Goal: Task Accomplishment & Management: Manage account settings

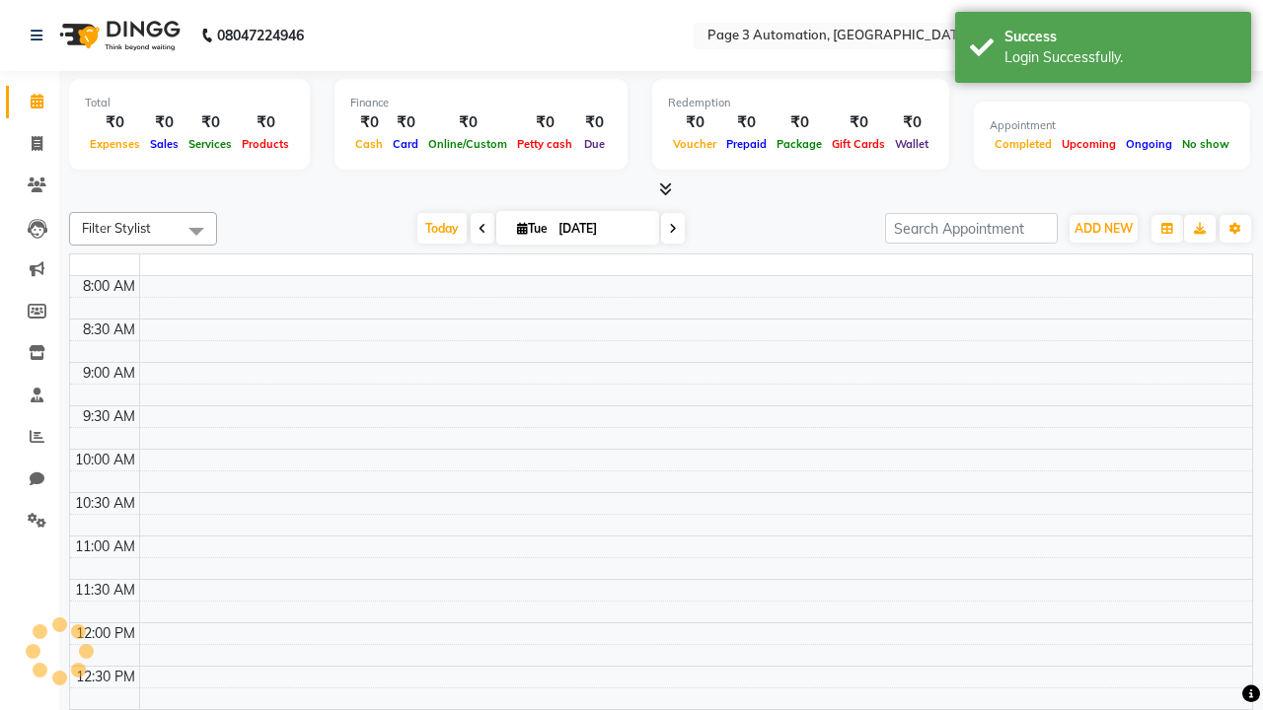
select select "en"
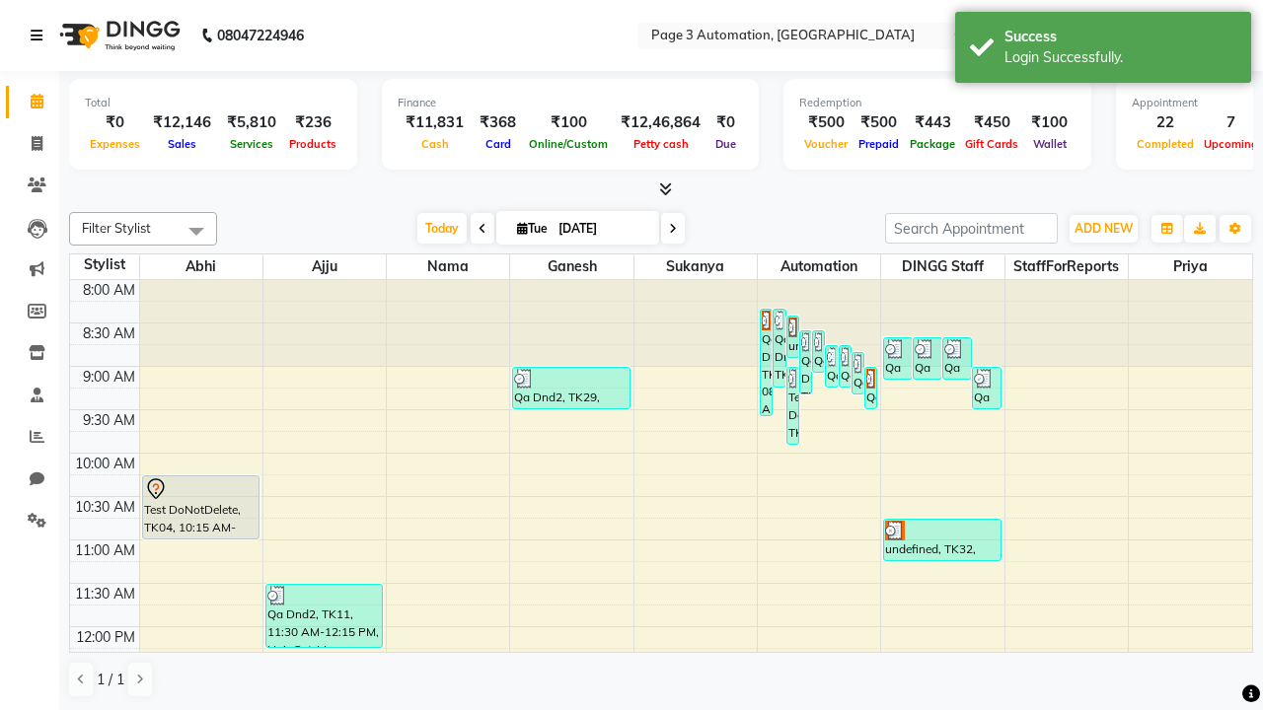
click at [40, 36] on icon at bounding box center [37, 36] width 12 height 14
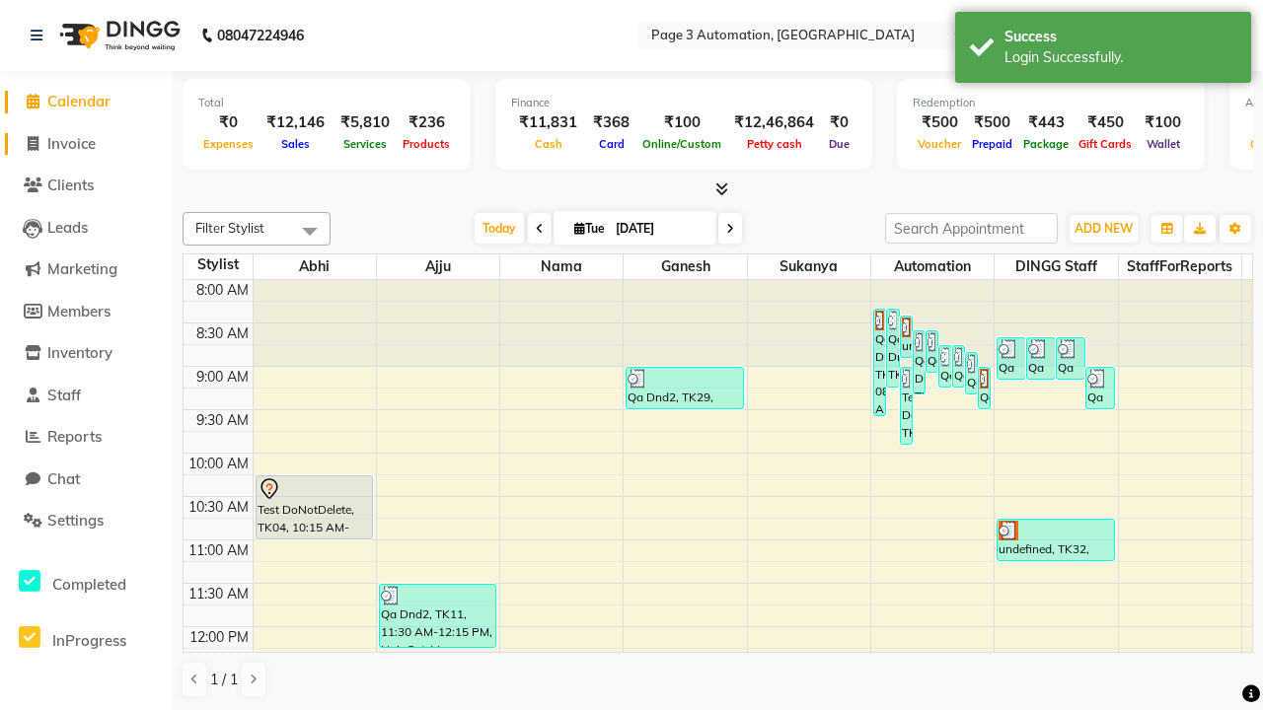
click at [86, 143] on span "Invoice" at bounding box center [71, 143] width 48 height 19
select select "2774"
select select "service"
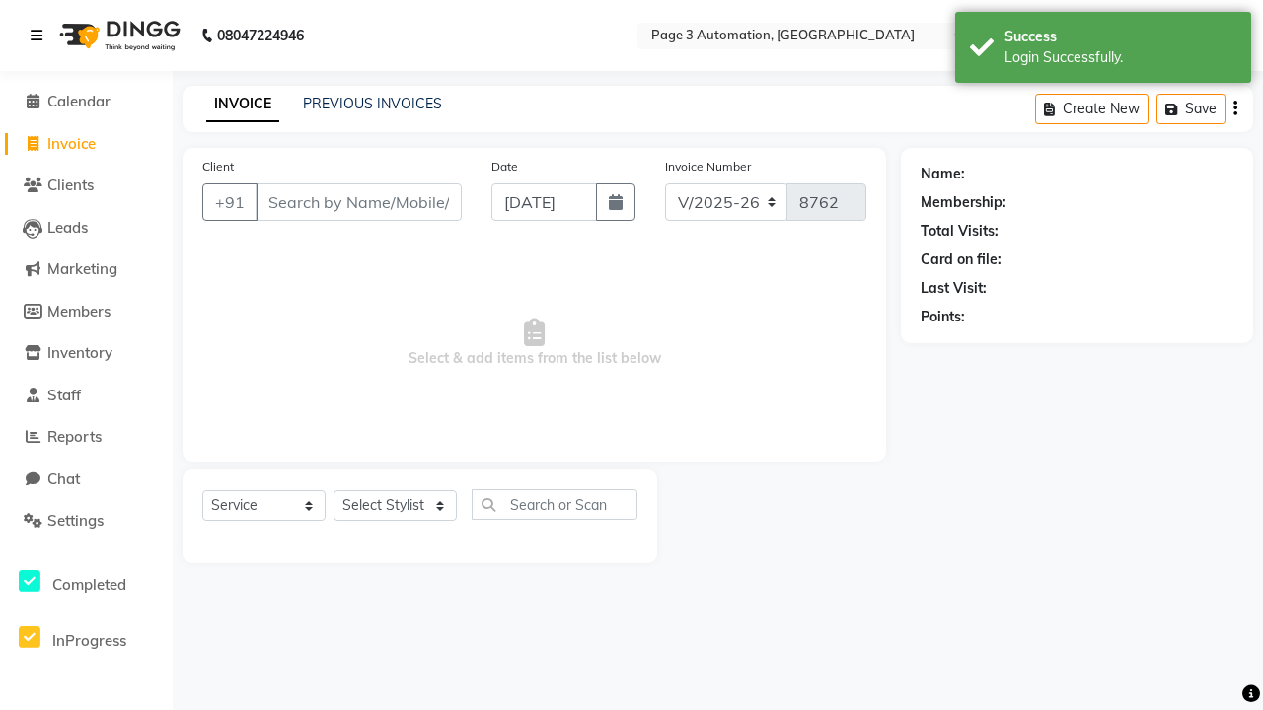
click at [40, 36] on icon at bounding box center [37, 36] width 12 height 14
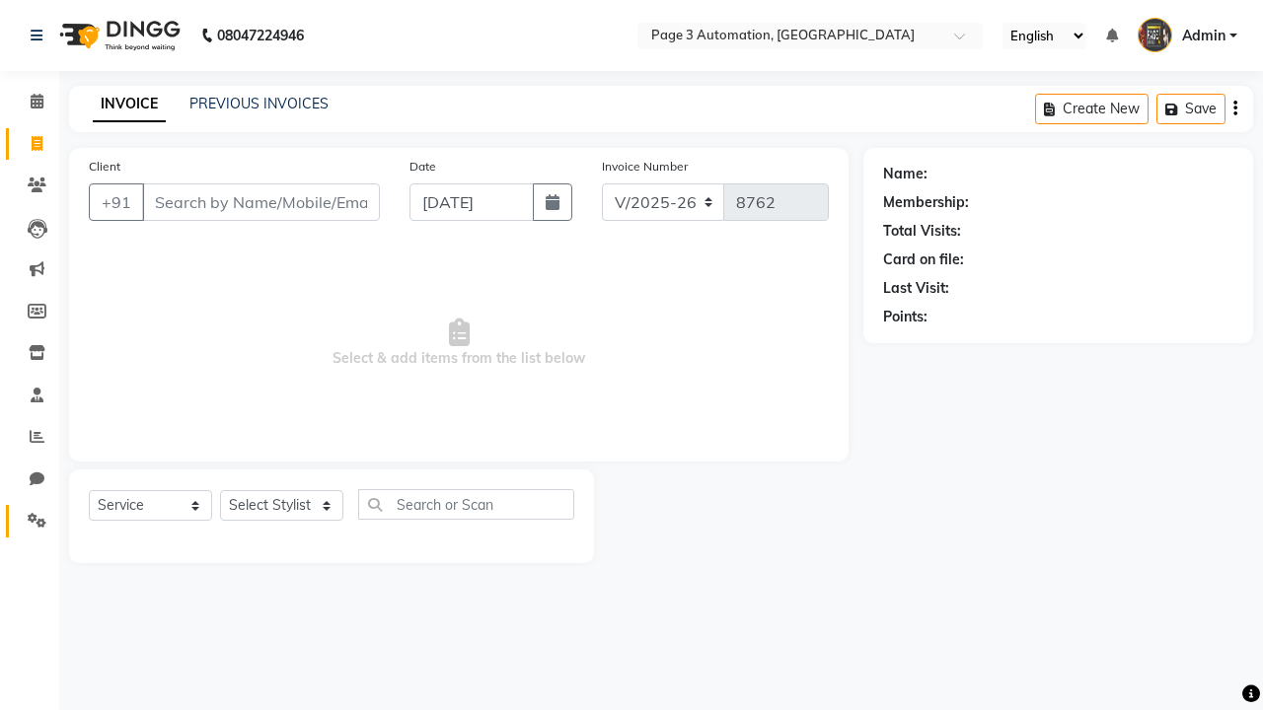
click at [30, 521] on icon at bounding box center [37, 520] width 19 height 15
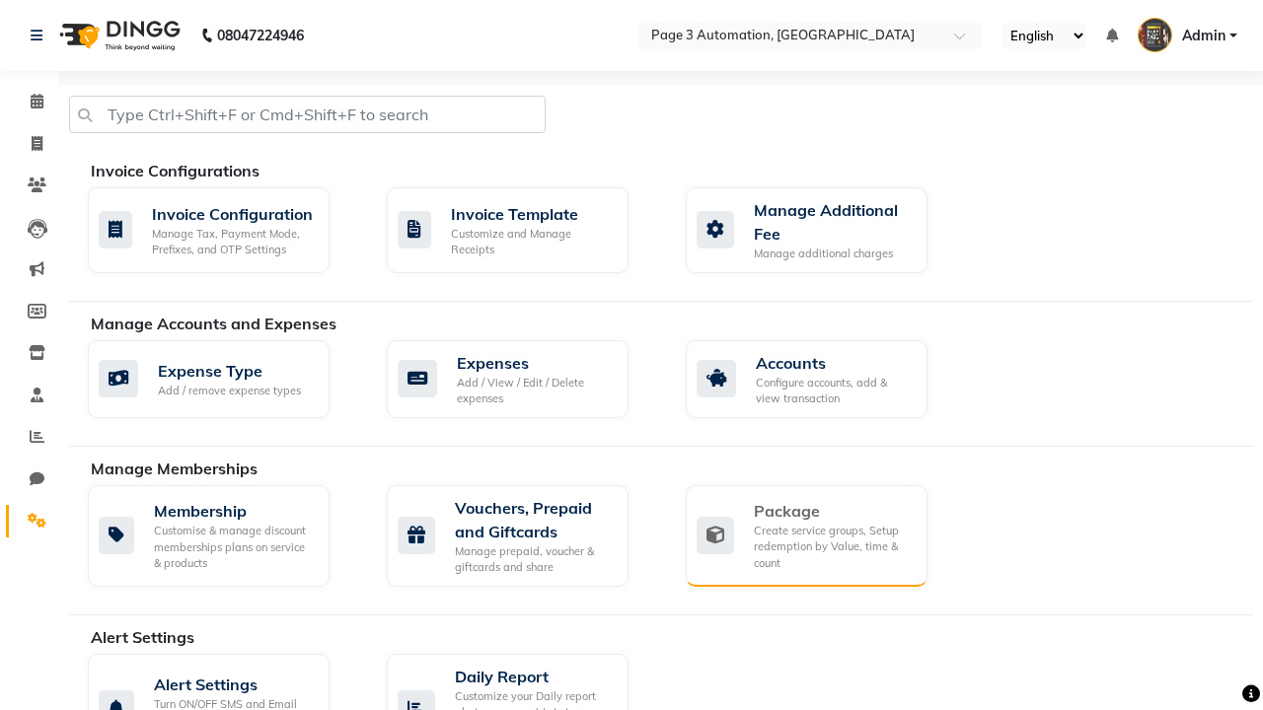
click at [832, 511] on div "Package" at bounding box center [833, 511] width 158 height 24
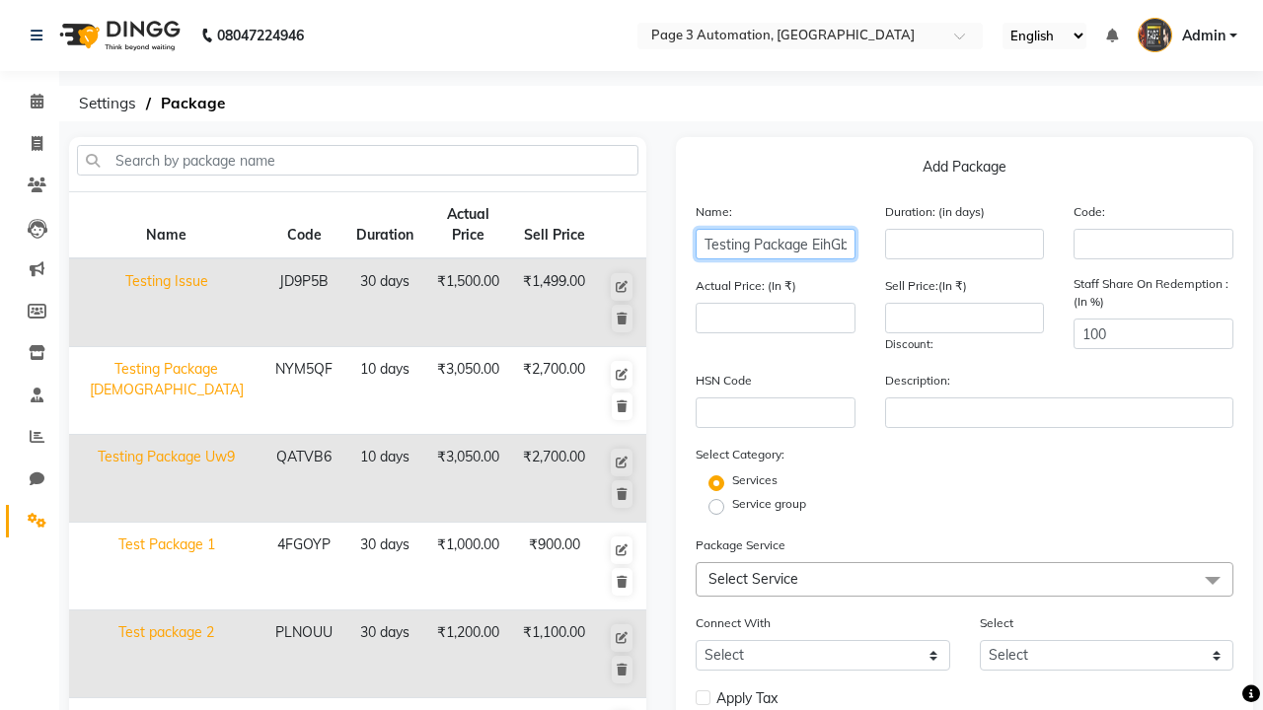
type input "Testing Package EihGb"
type input "10"
type input "3050"
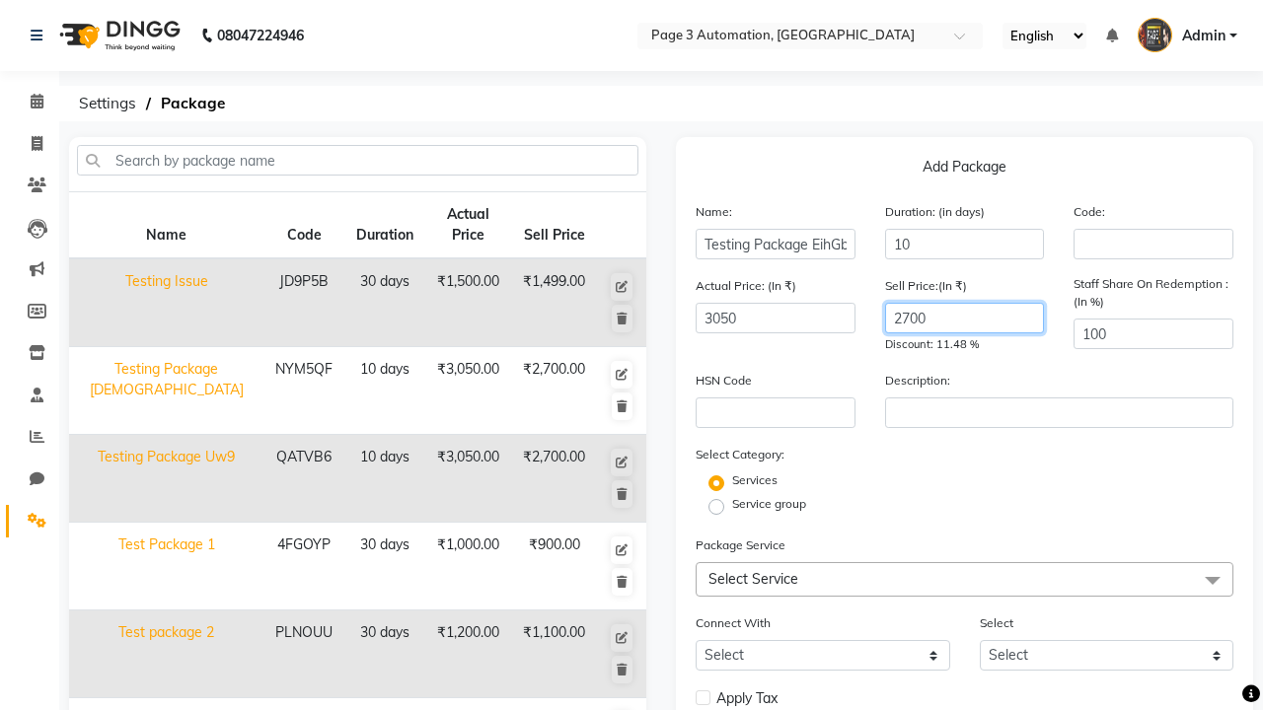
type input "2700"
click at [769, 504] on label "Service group" at bounding box center [769, 504] width 74 height 18
click at [729, 504] on input "Service group" at bounding box center [722, 505] width 13 height 13
radio input "true"
radio input "false"
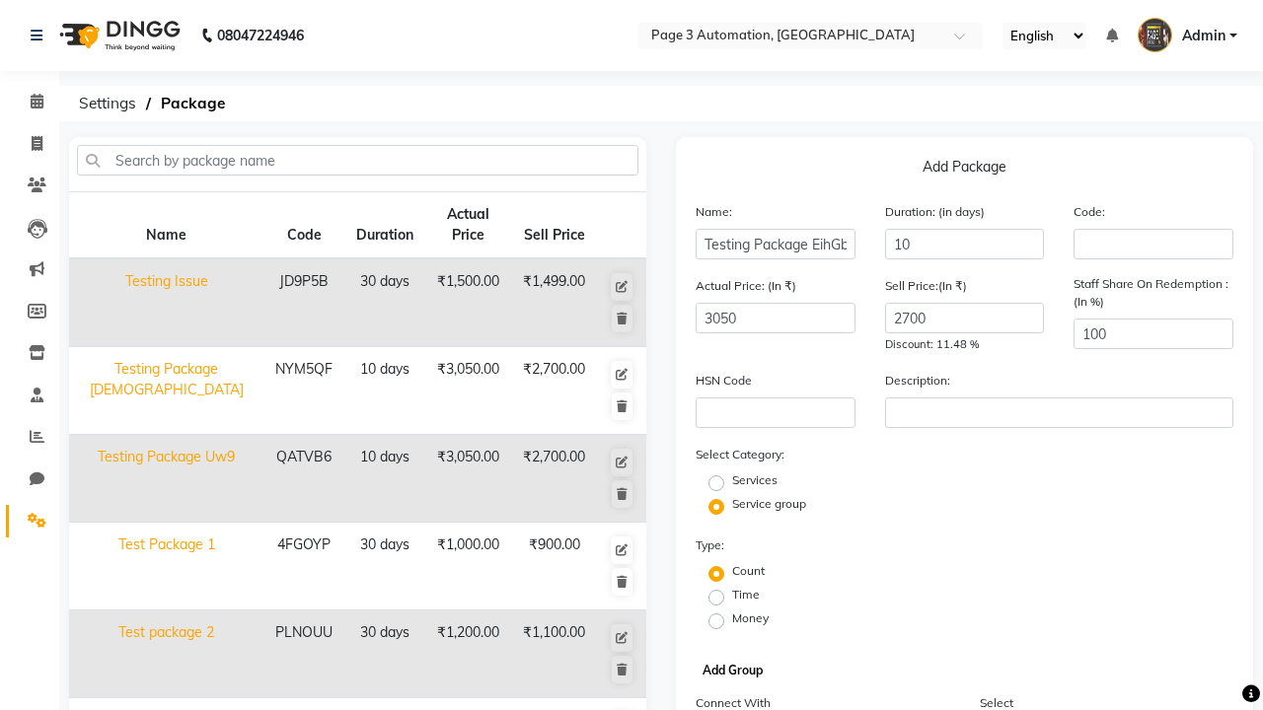
click at [732, 671] on button "Add Group" at bounding box center [733, 671] width 70 height 28
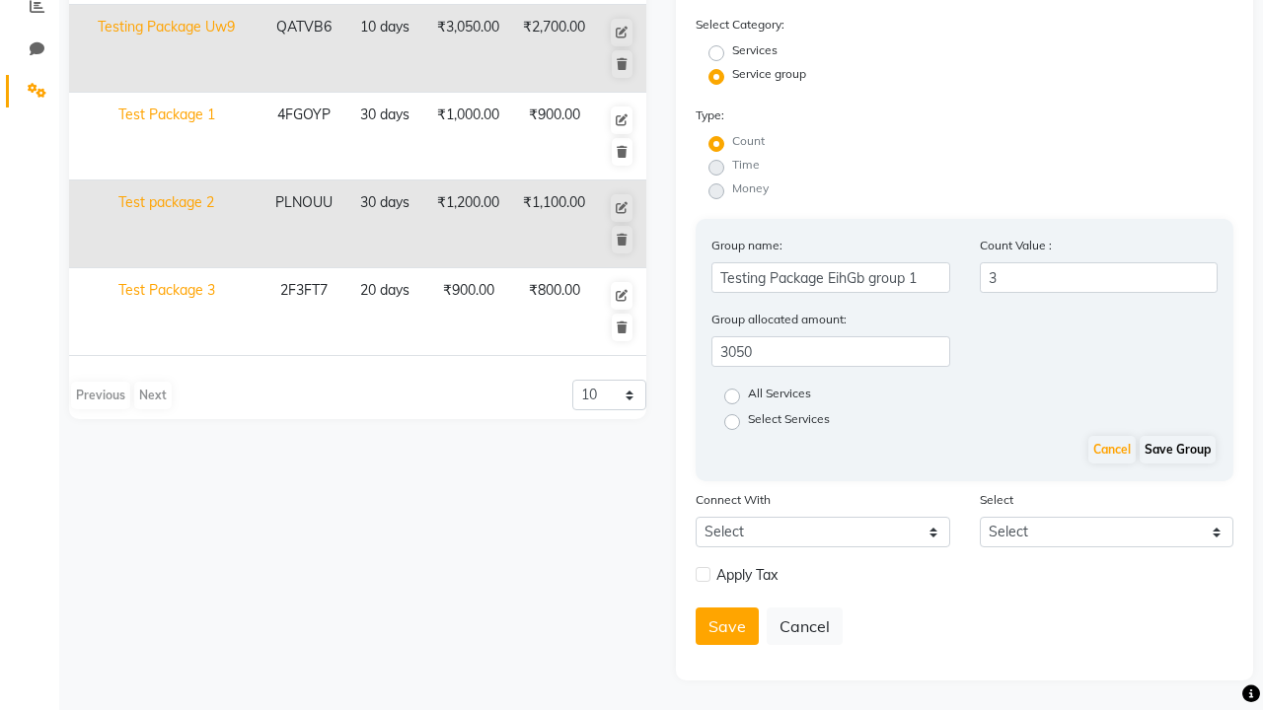
type input "3"
click at [780, 397] on label "All Services" at bounding box center [779, 397] width 63 height 24
click at [745, 397] on input "All Services" at bounding box center [738, 395] width 13 height 13
radio input "true"
click at [1177, 464] on button "Save Group" at bounding box center [1178, 450] width 76 height 28
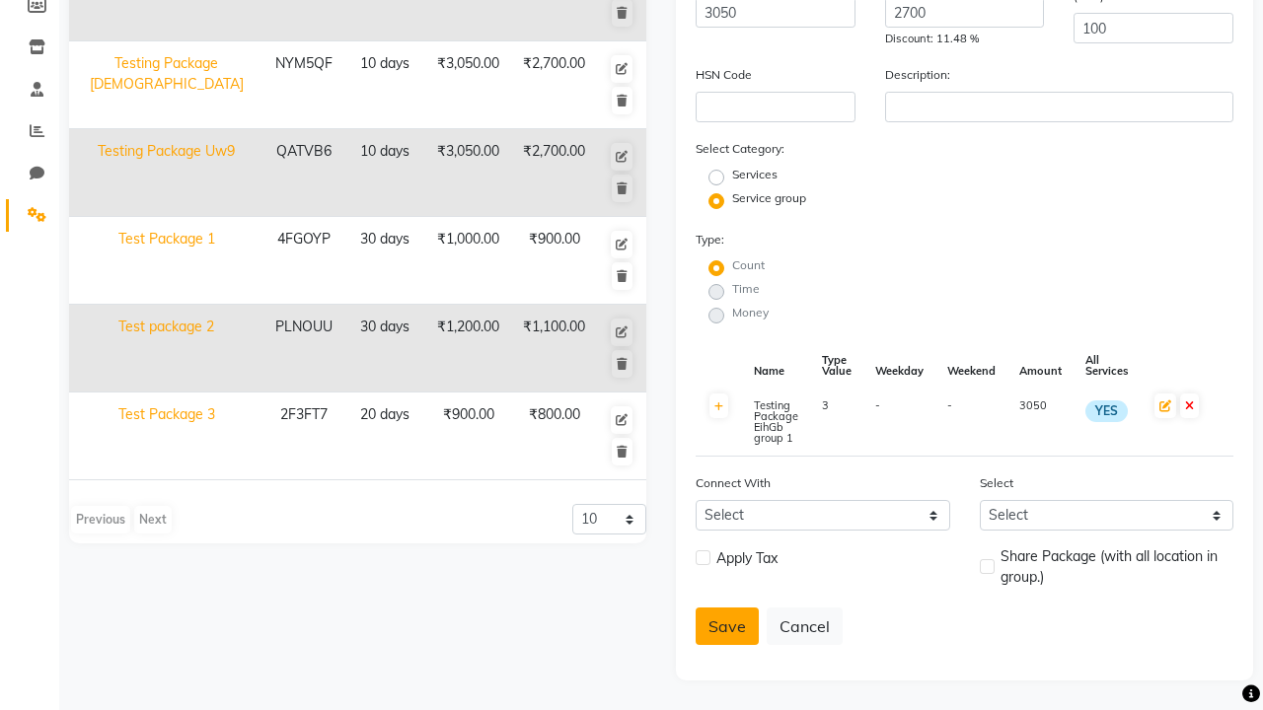
click at [727, 627] on button "Save" at bounding box center [727, 626] width 63 height 37
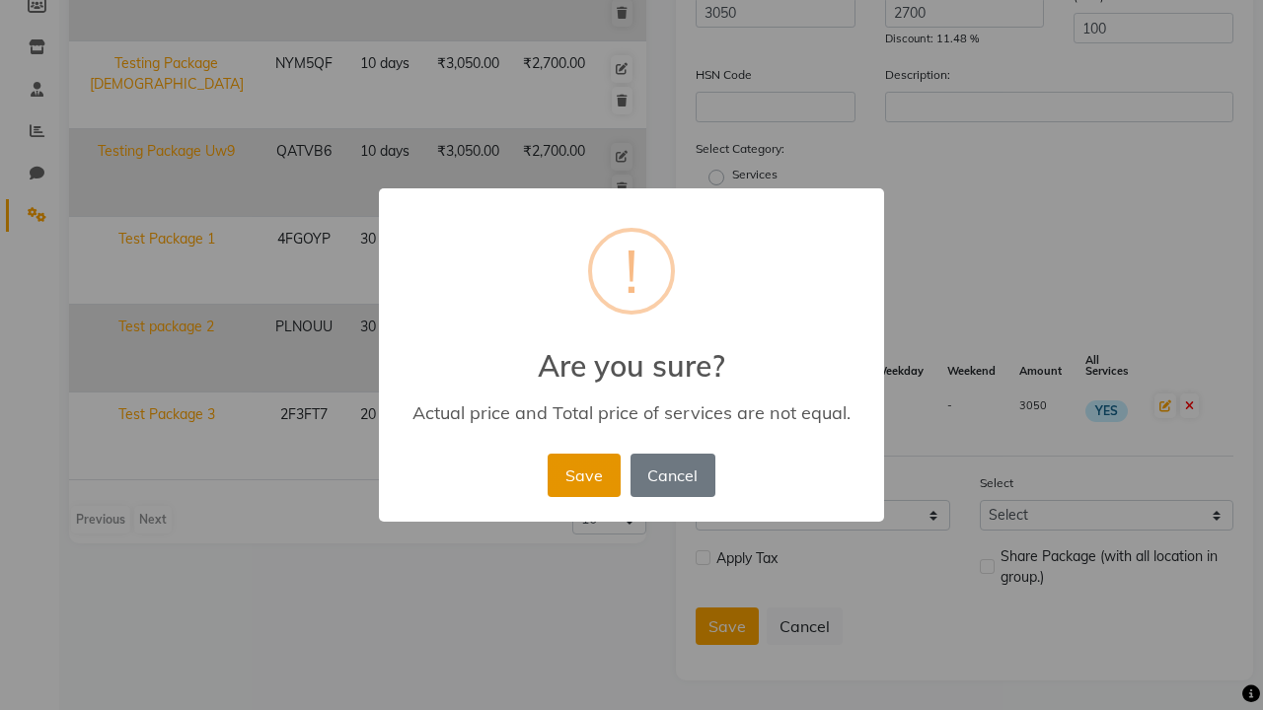
click at [583, 475] on button "Save" at bounding box center [584, 475] width 72 height 43
radio input "true"
radio input "false"
select select
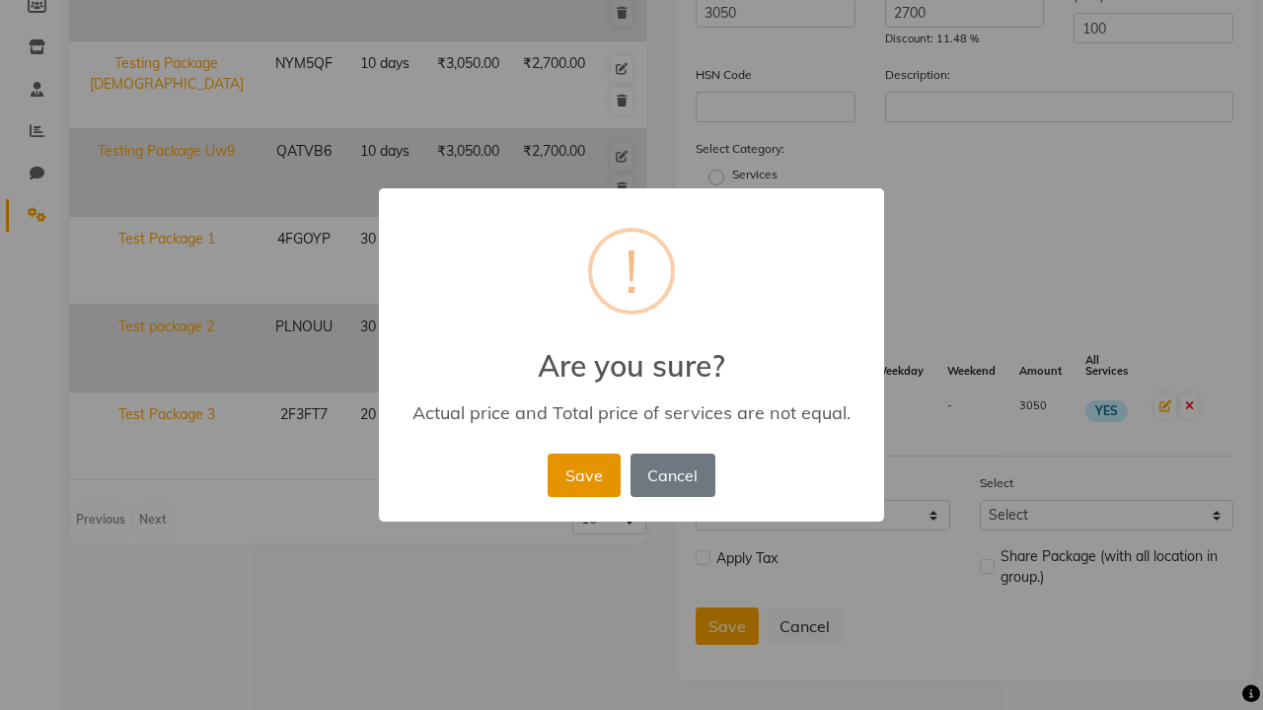
checkbox input "false"
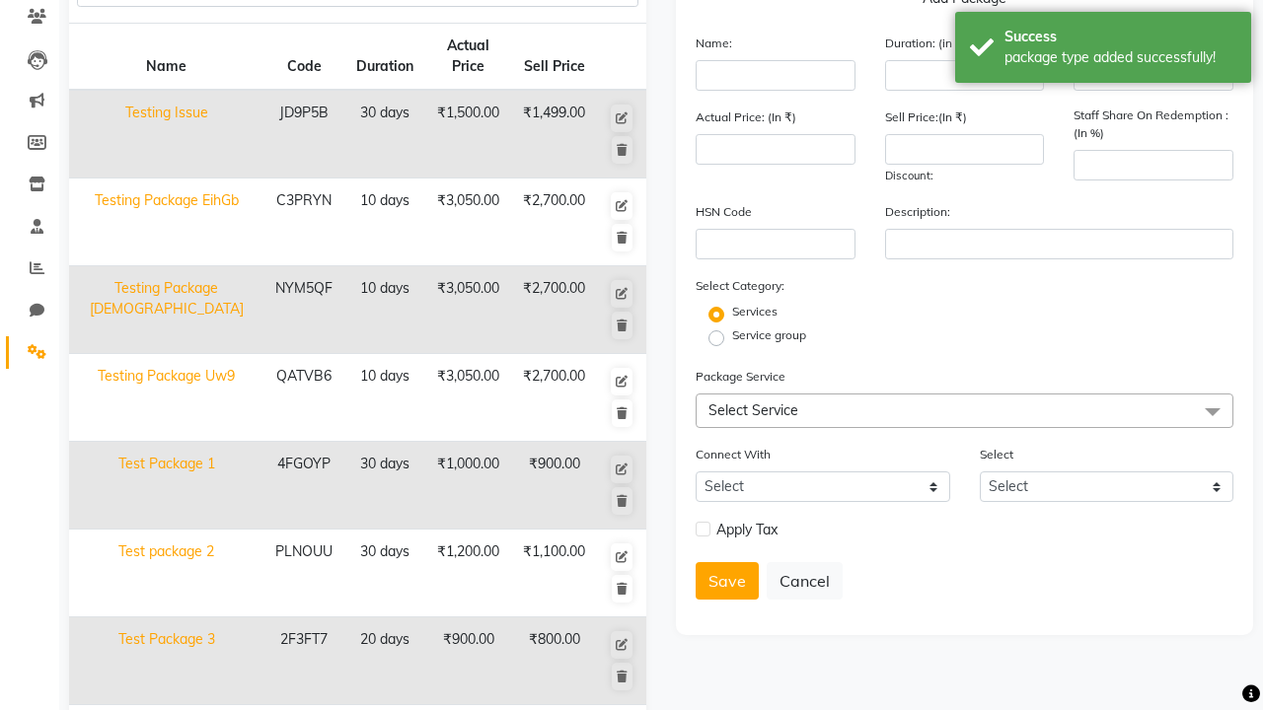
scroll to position [257, 0]
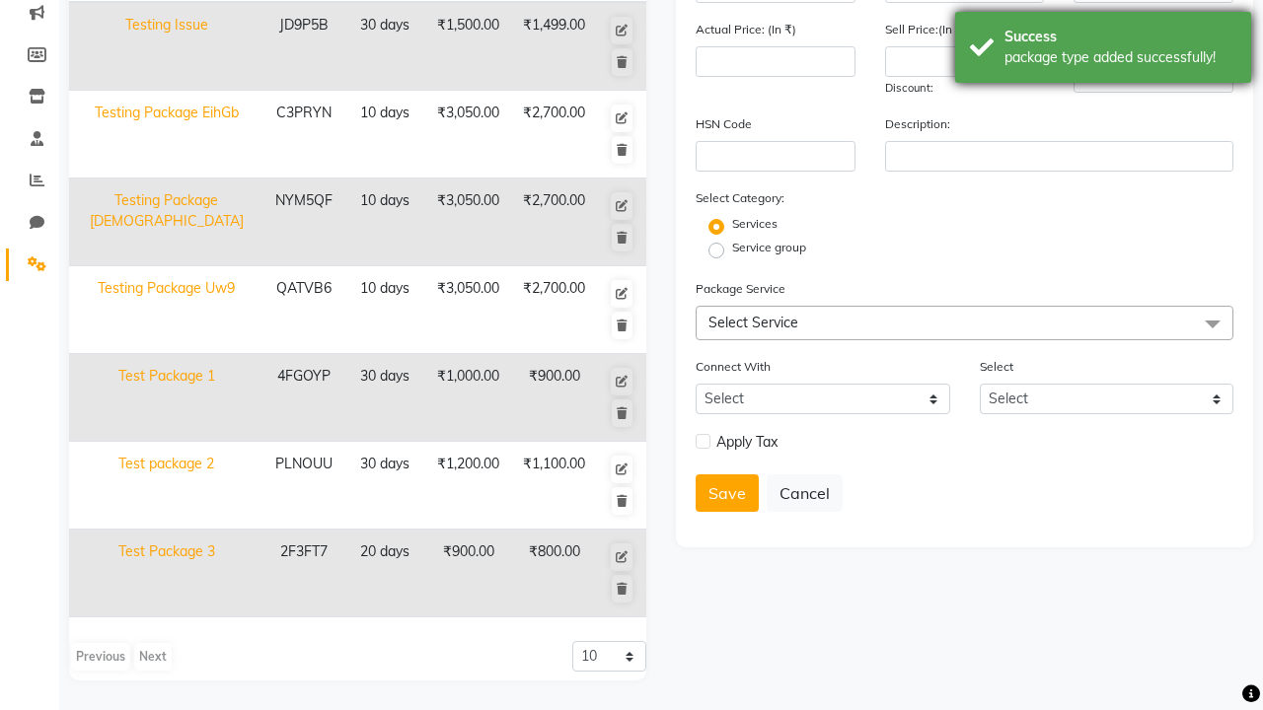
click at [1103, 50] on div "package type added successfully!" at bounding box center [1121, 57] width 232 height 21
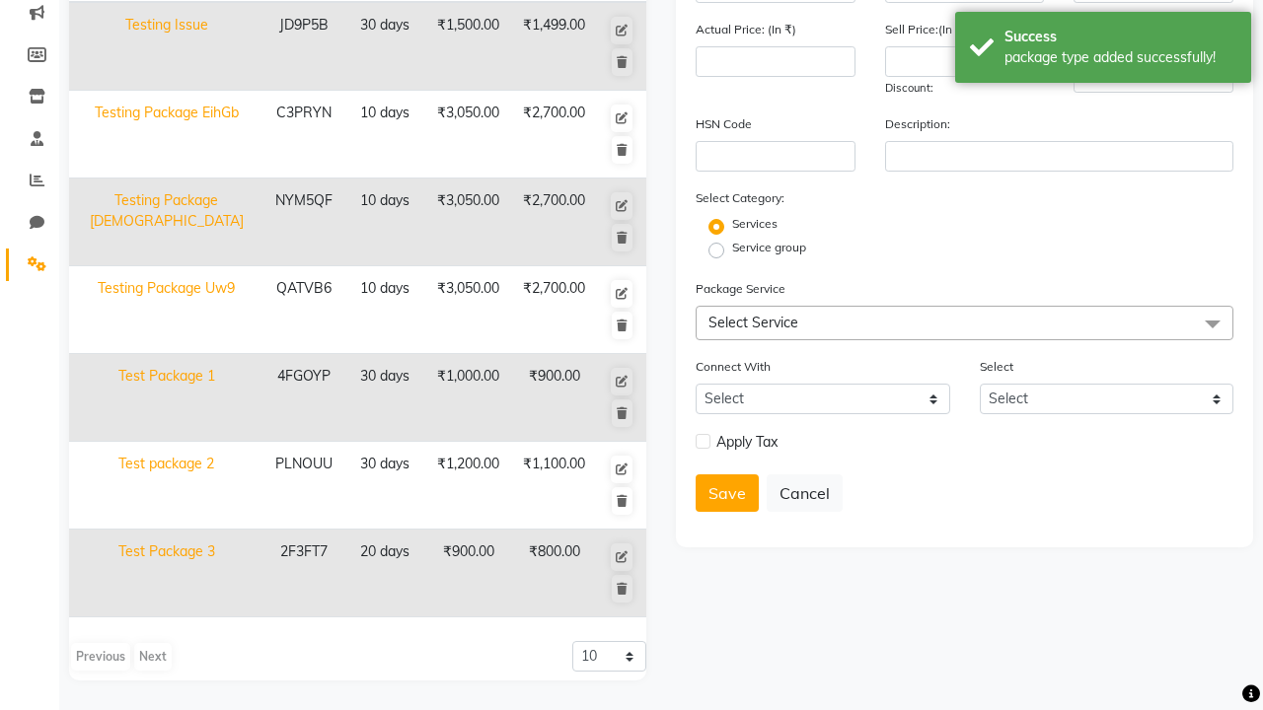
scroll to position [0, 0]
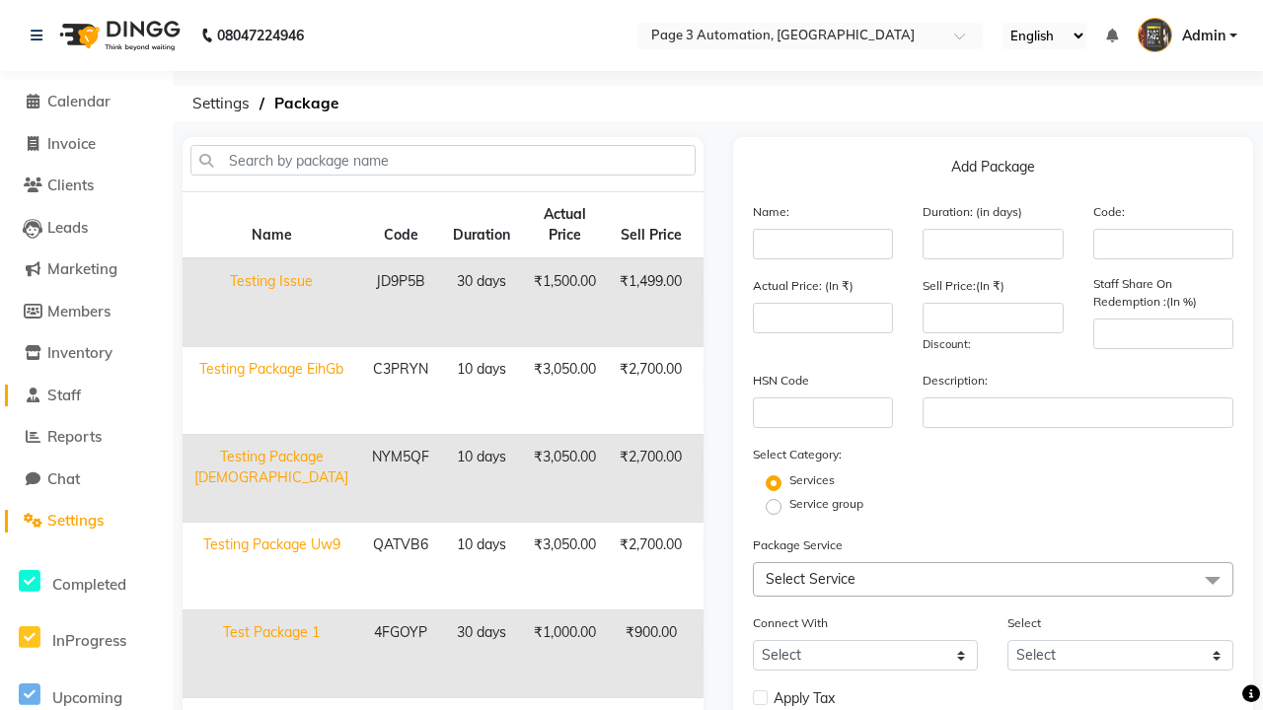
click at [86, 395] on link "Staff" at bounding box center [86, 396] width 163 height 23
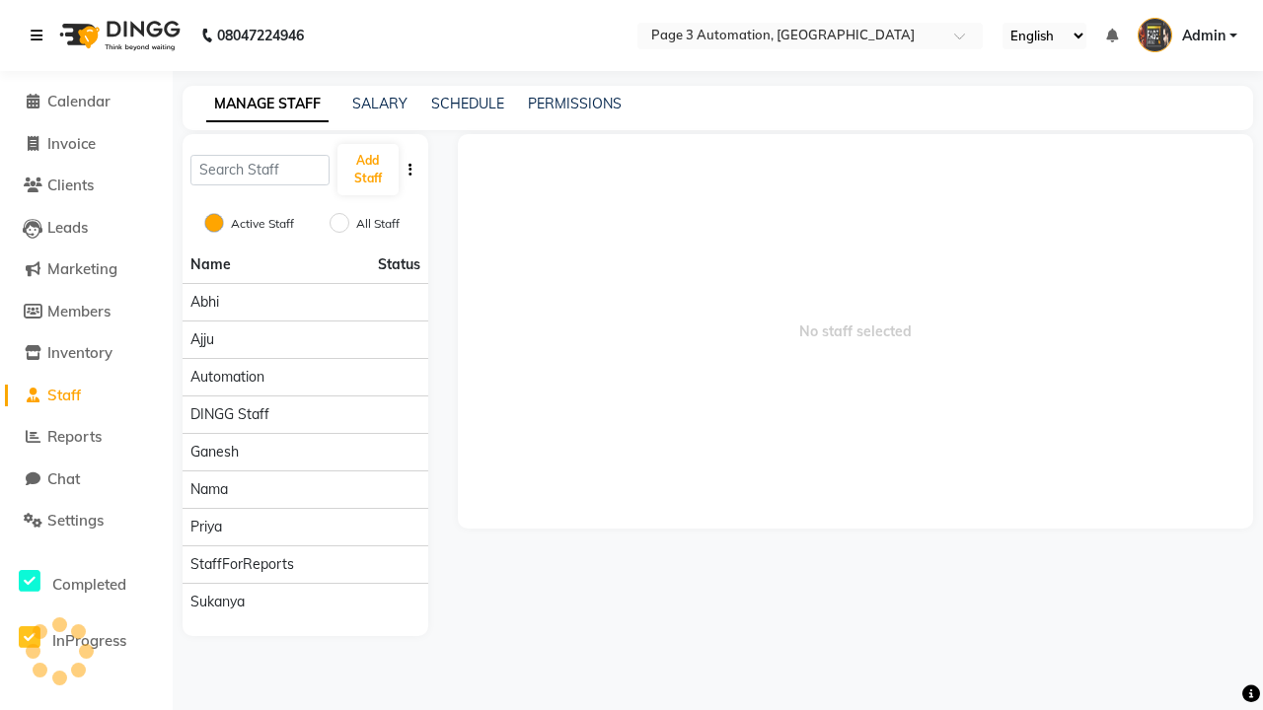
click at [40, 36] on icon at bounding box center [37, 36] width 12 height 14
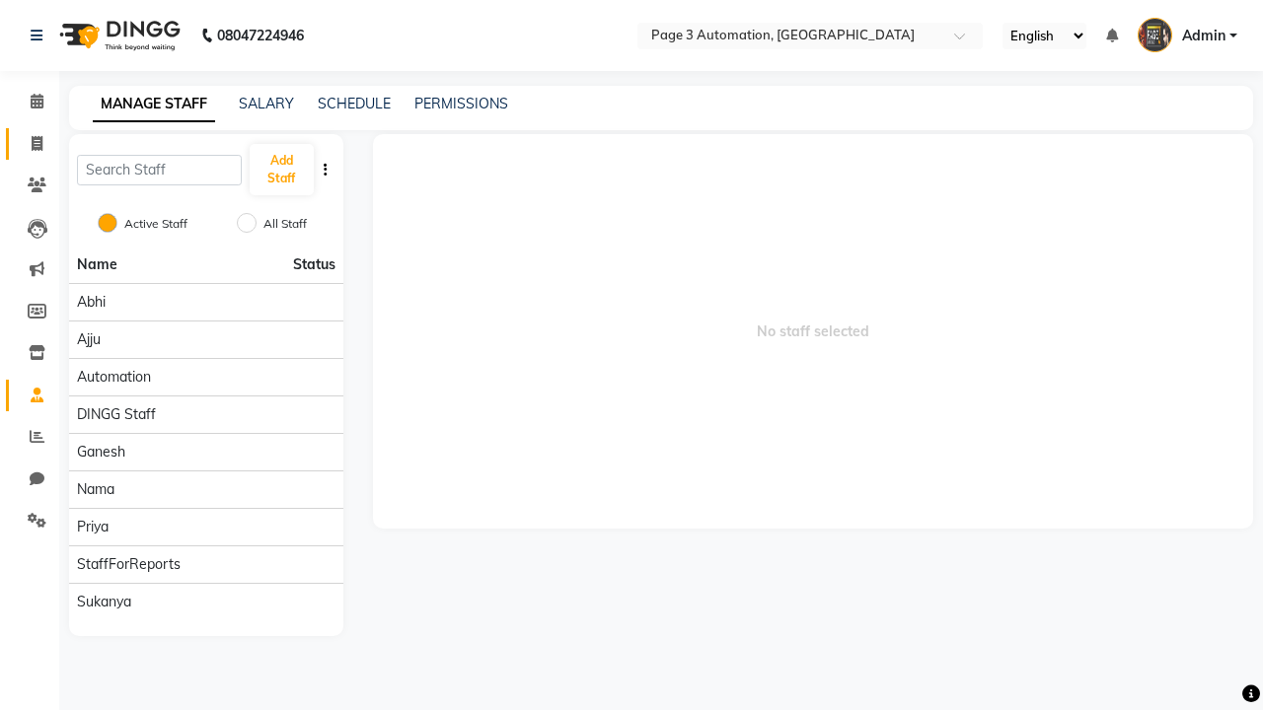
click at [30, 143] on span at bounding box center [37, 144] width 35 height 23
select select "service"
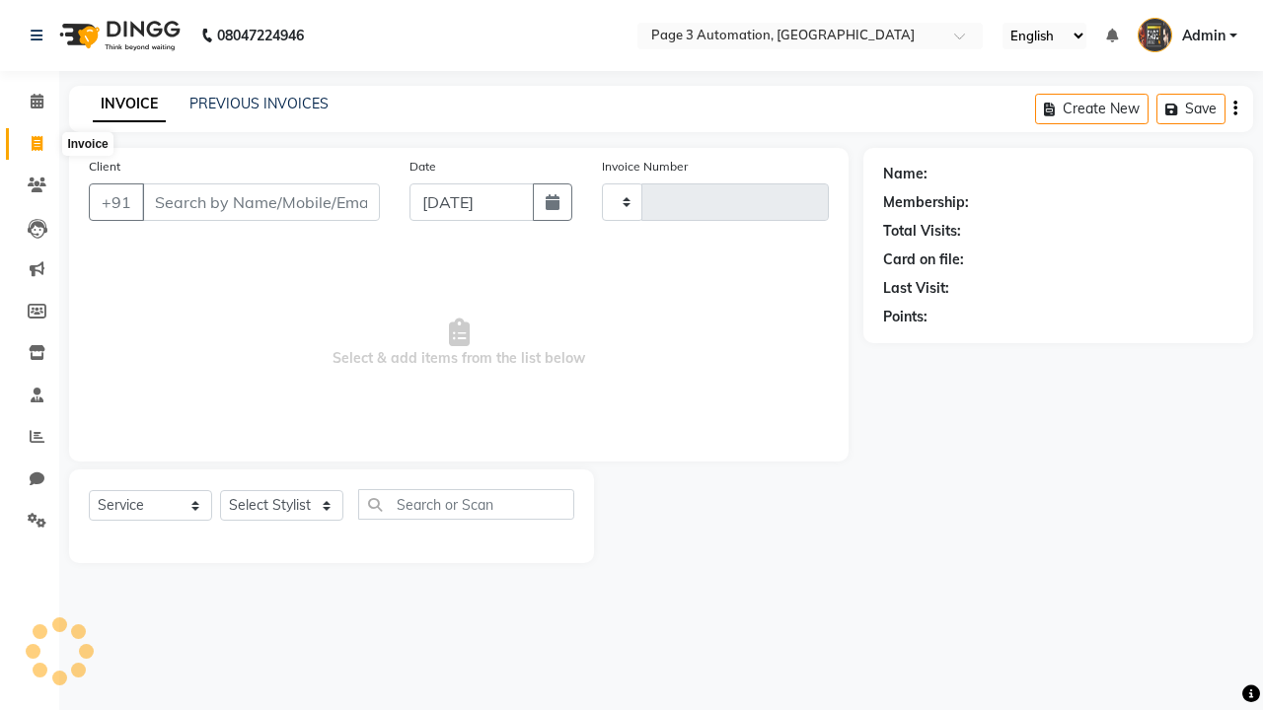
type input "8762"
select select "2774"
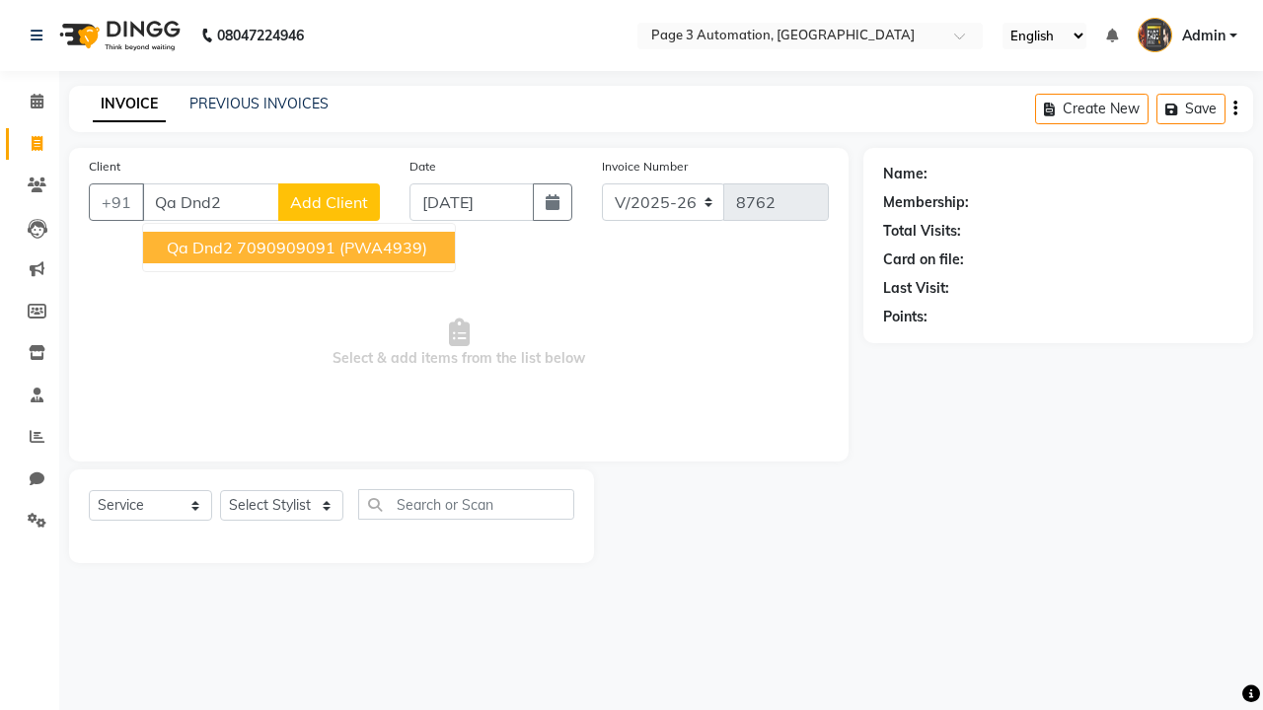
click at [301, 248] on ngb-highlight "7090909091" at bounding box center [286, 248] width 99 height 20
type input "7090909091"
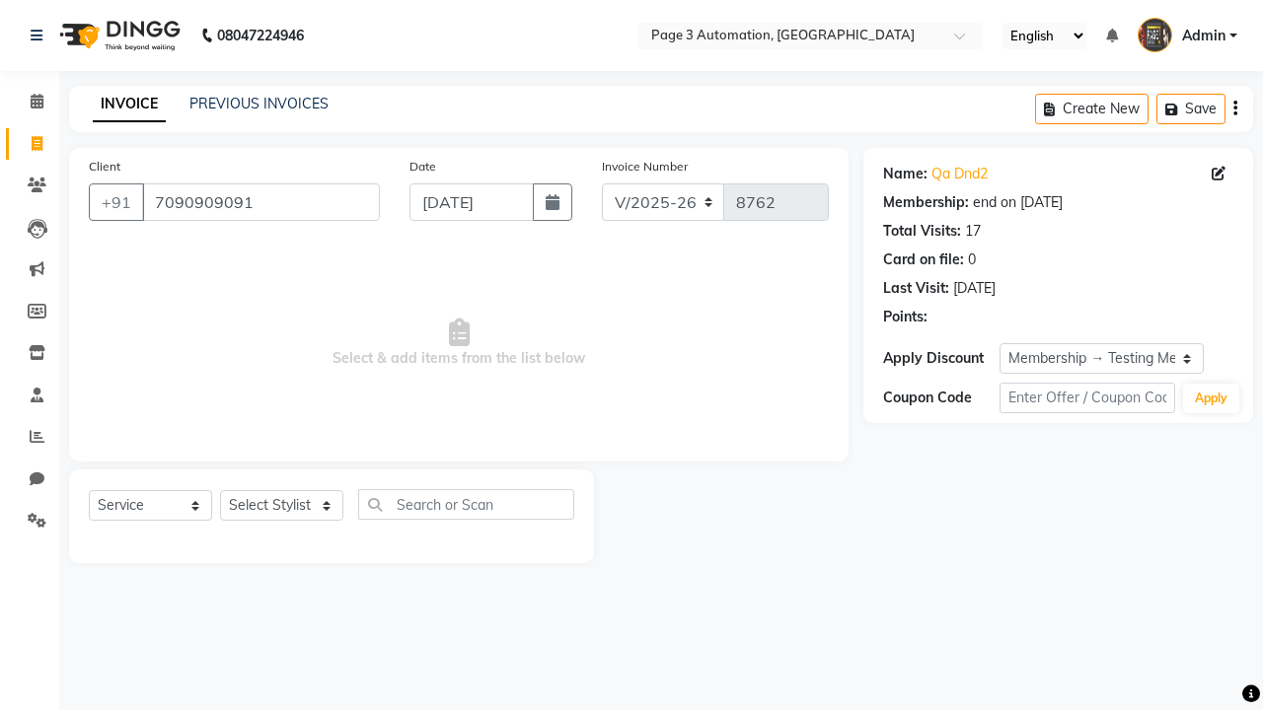
select select "0:"
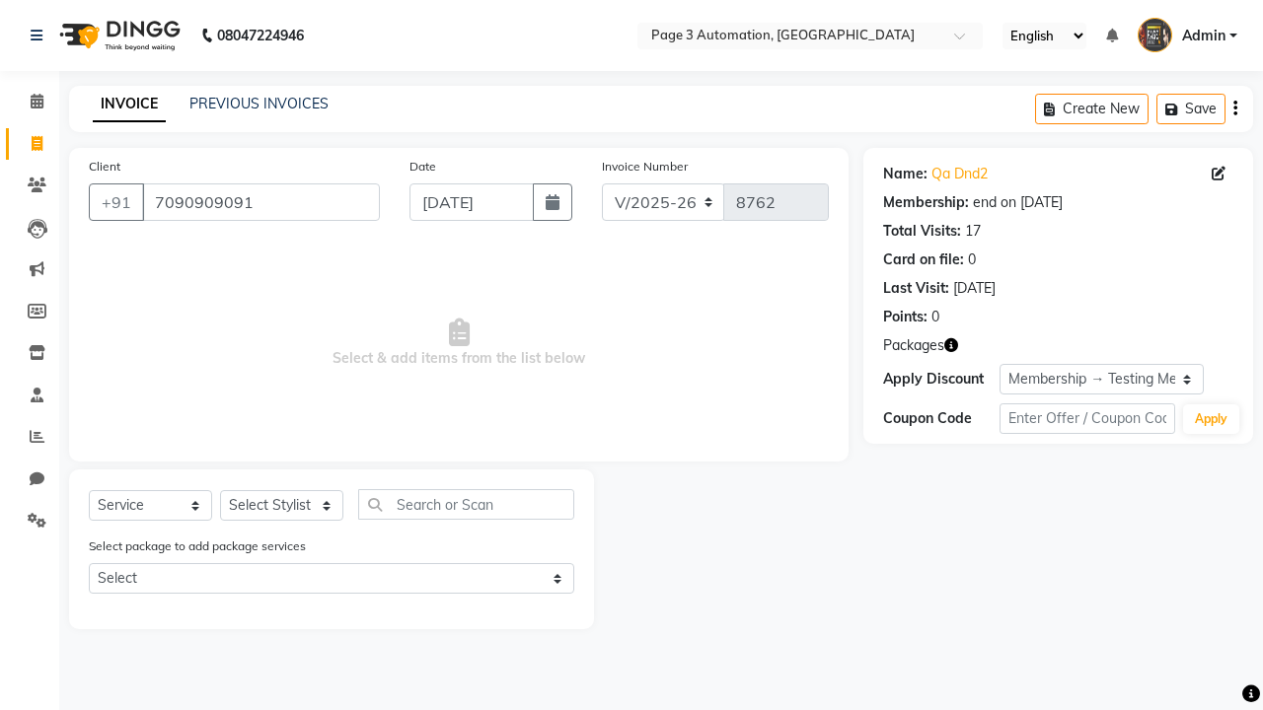
select select "package"
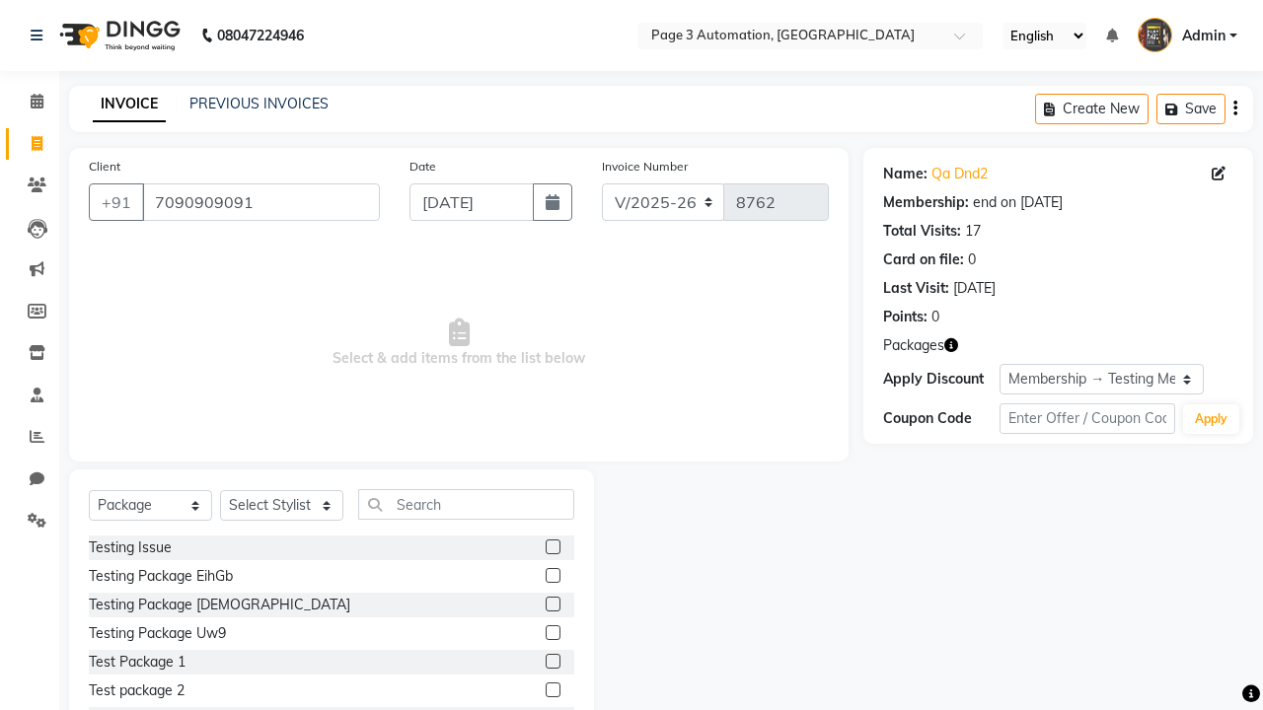
select select "77829"
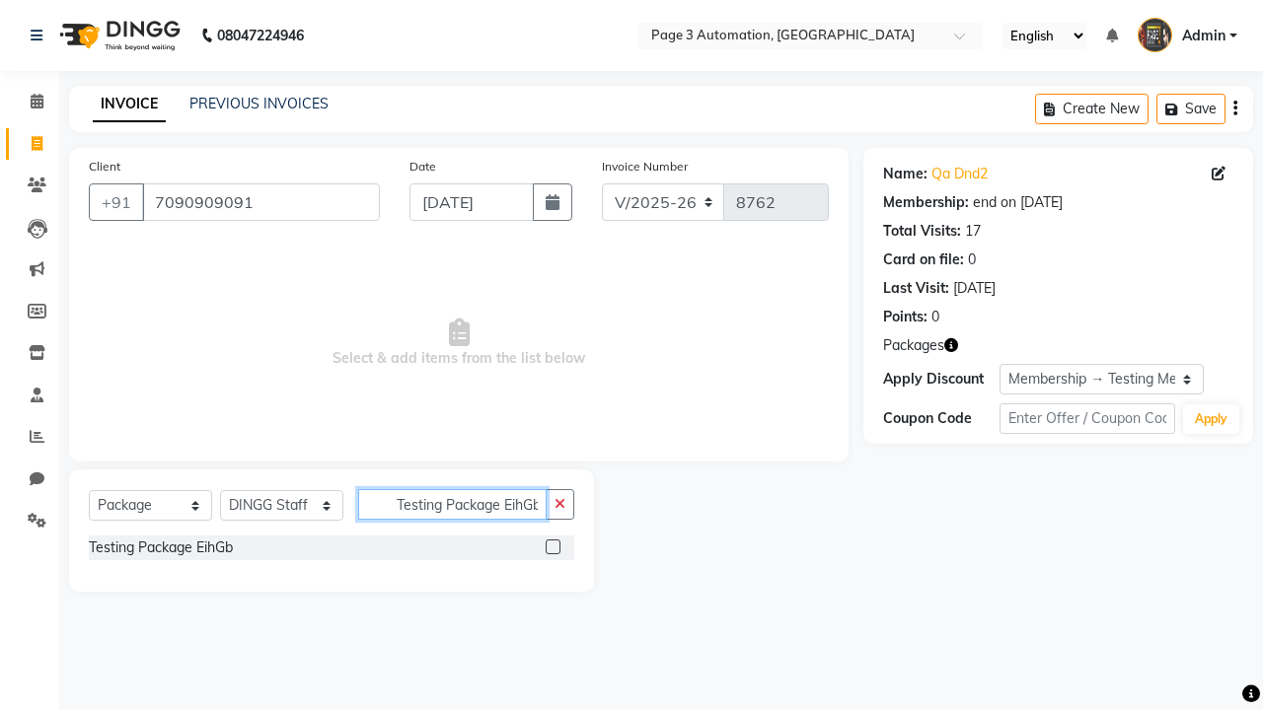
type input "Testing Package EihGb"
click at [553, 547] on label at bounding box center [553, 547] width 15 height 15
click at [553, 547] on input "checkbox" at bounding box center [552, 548] width 13 height 13
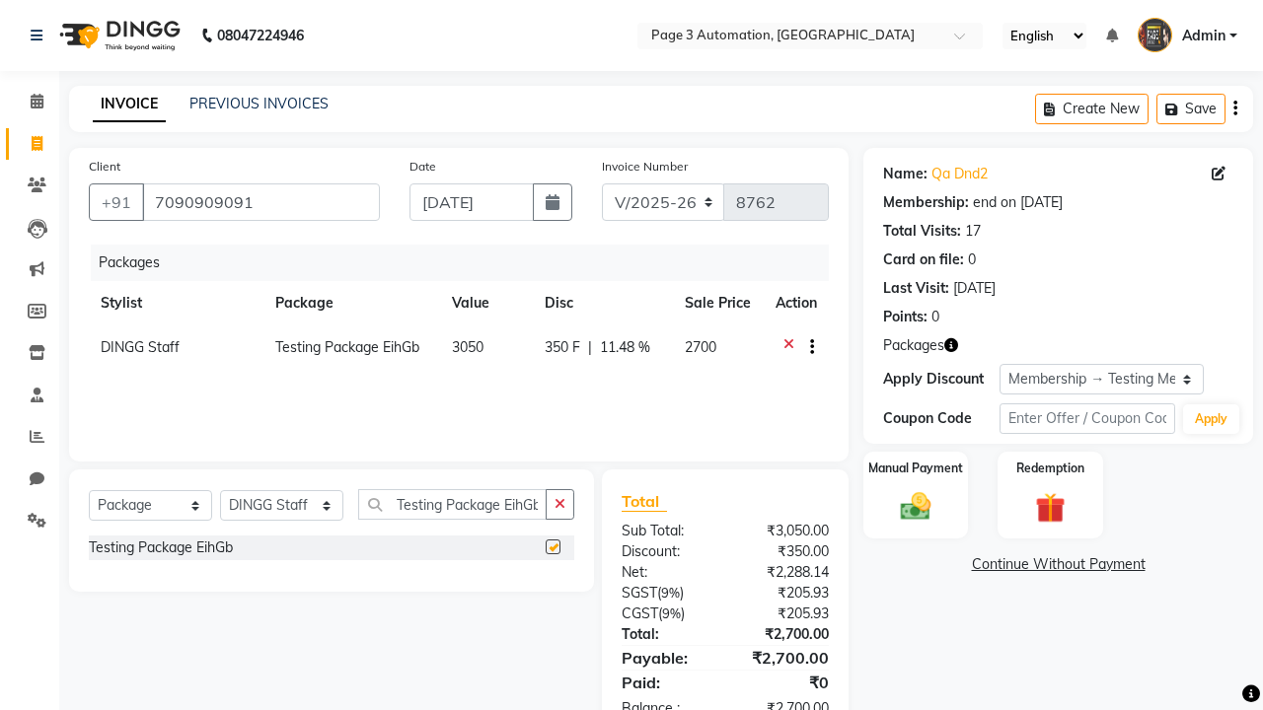
checkbox input "false"
click at [916, 469] on label "Manual Payment" at bounding box center [915, 468] width 99 height 19
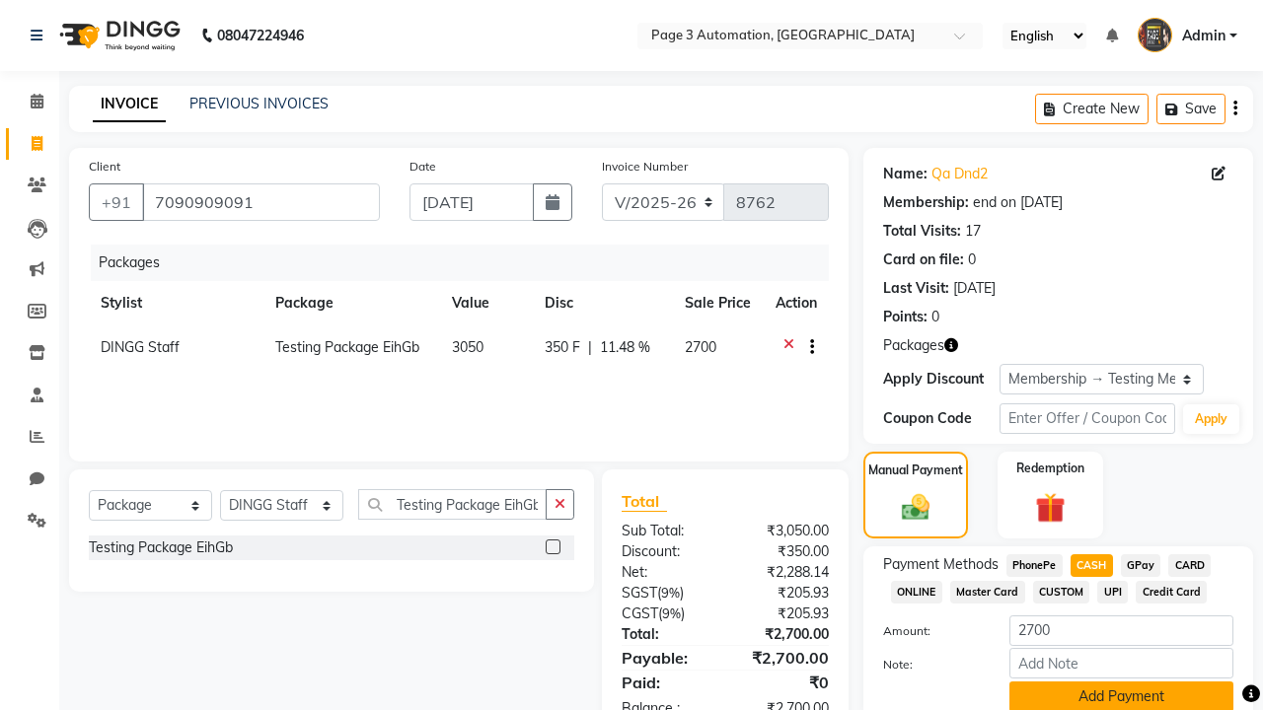
click at [1121, 695] on button "Add Payment" at bounding box center [1121, 697] width 224 height 31
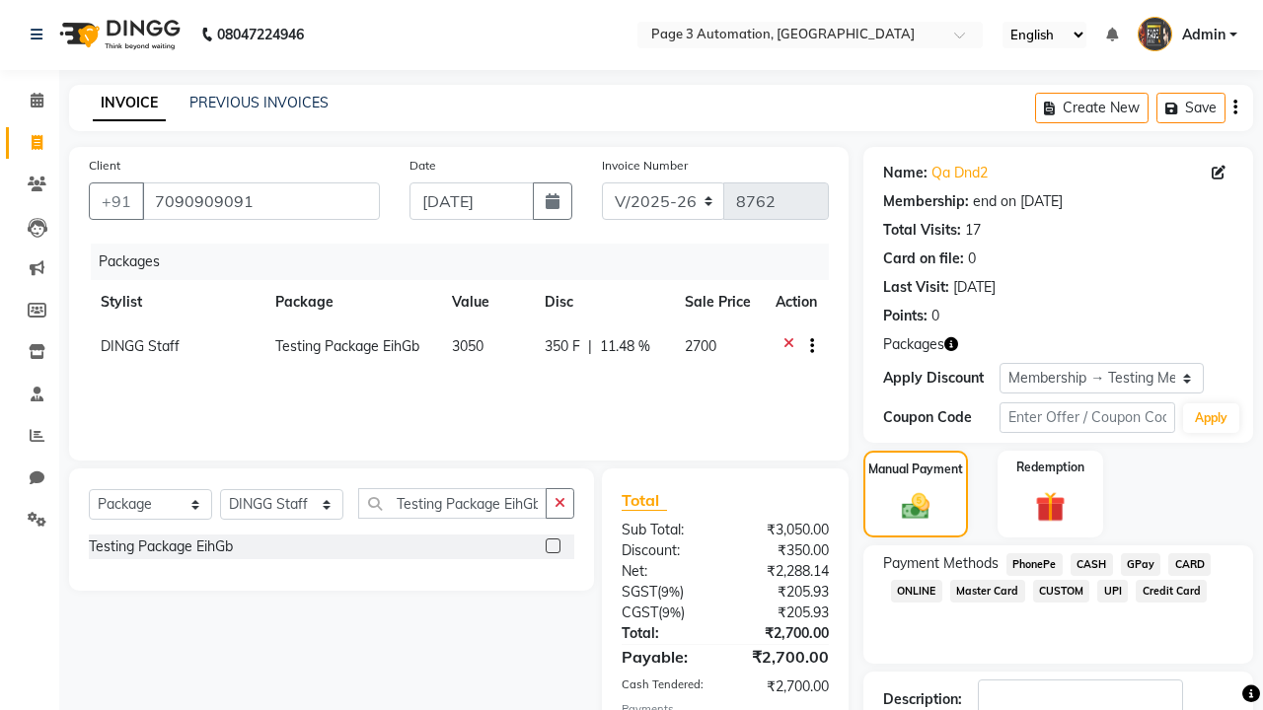
checkbox input "false"
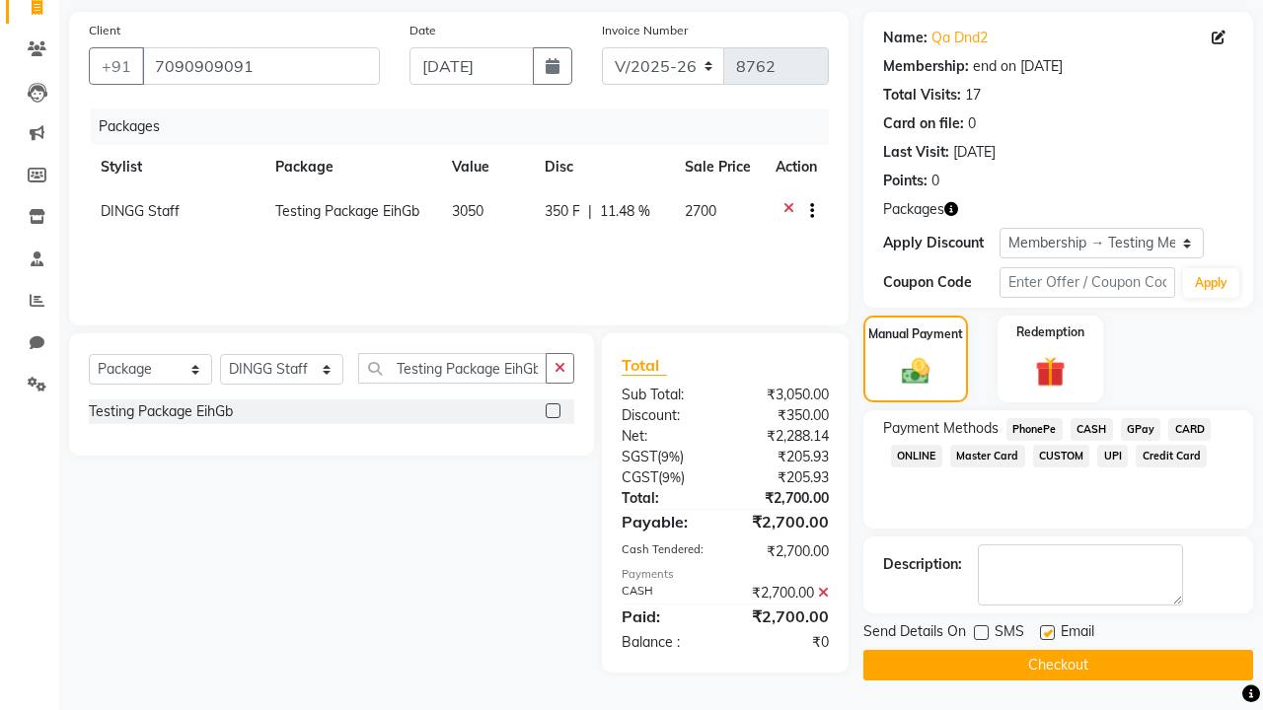
click at [1047, 633] on label at bounding box center [1047, 633] width 15 height 15
click at [1047, 633] on input "checkbox" at bounding box center [1046, 634] width 13 height 13
checkbox input "false"
click at [1058, 665] on button "Checkout" at bounding box center [1058, 665] width 390 height 31
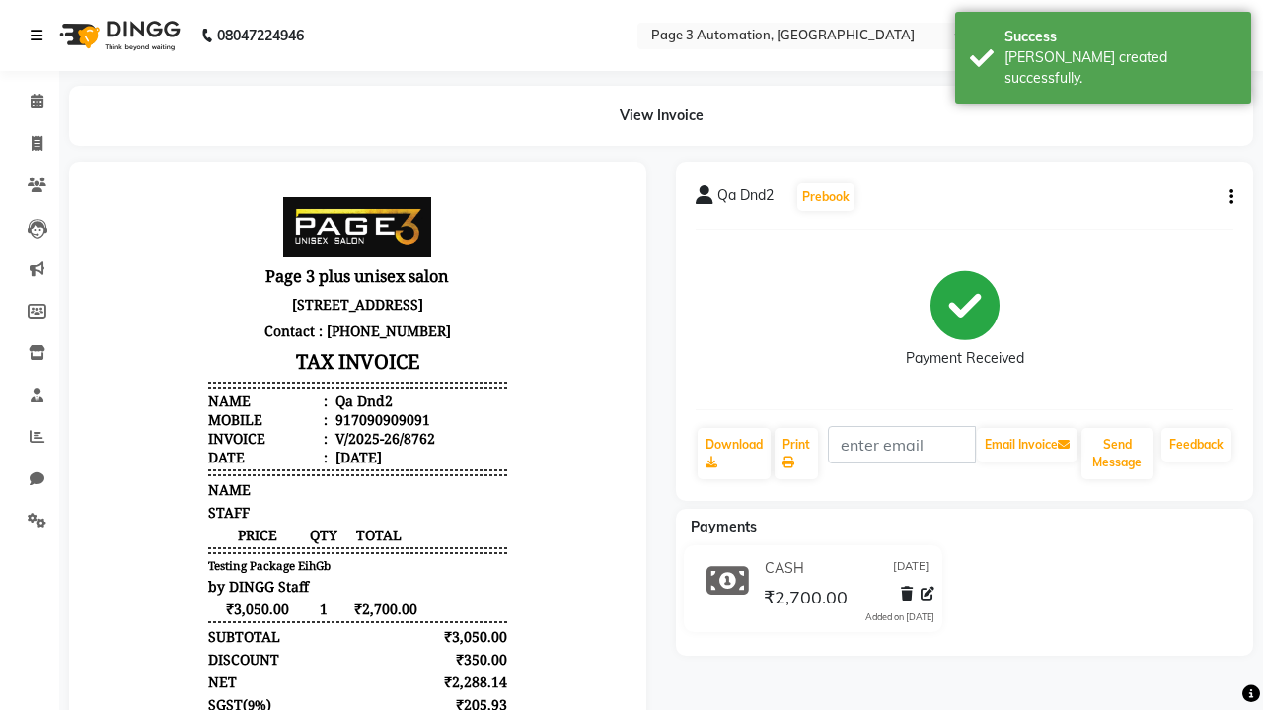
click at [1103, 50] on div "[PERSON_NAME] created successfully." at bounding box center [1121, 67] width 232 height 41
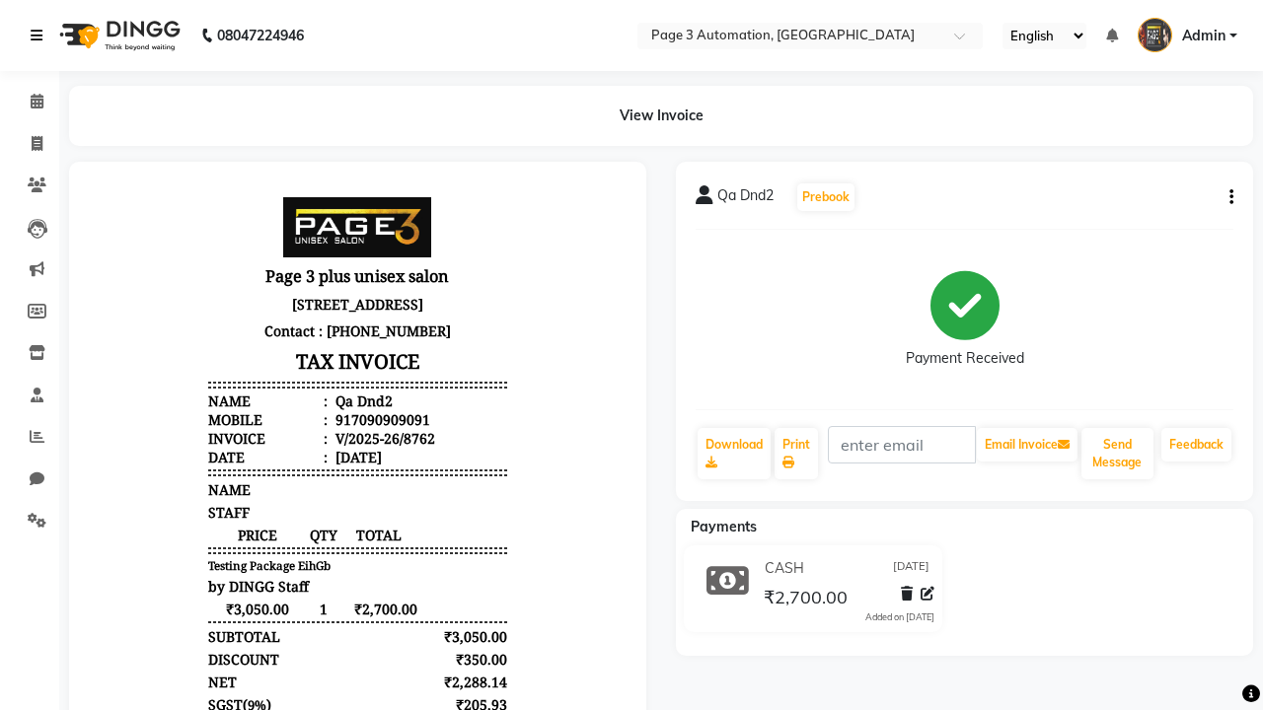
click at [40, 36] on icon at bounding box center [37, 36] width 12 height 14
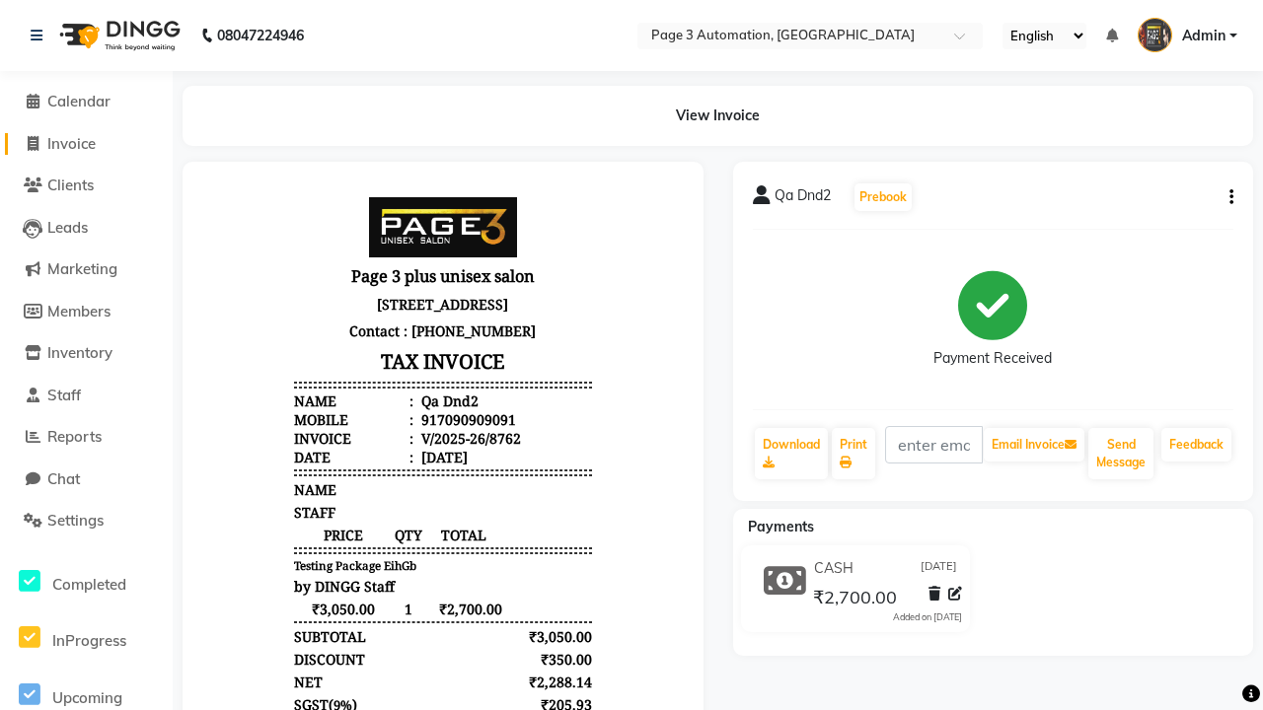
click at [86, 143] on span "Invoice" at bounding box center [71, 143] width 48 height 19
select select "2774"
select select "service"
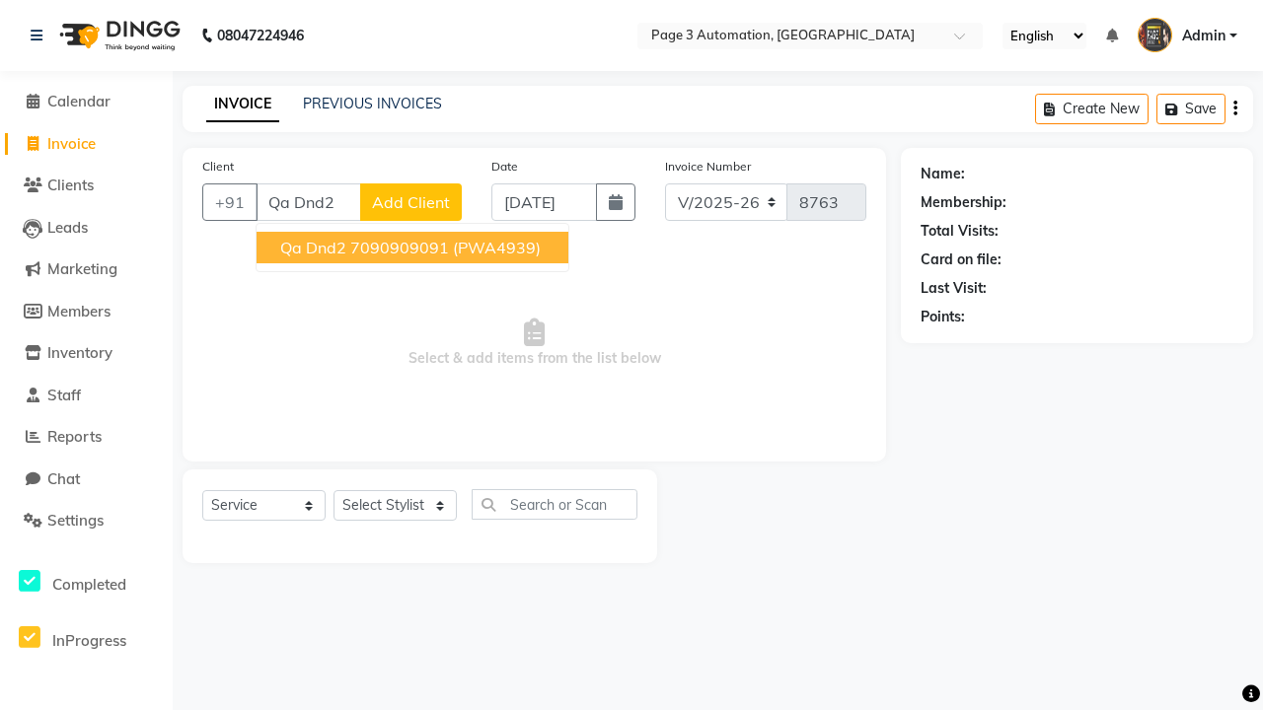
click at [414, 248] on ngb-highlight "7090909091" at bounding box center [399, 248] width 99 height 20
type input "7090909091"
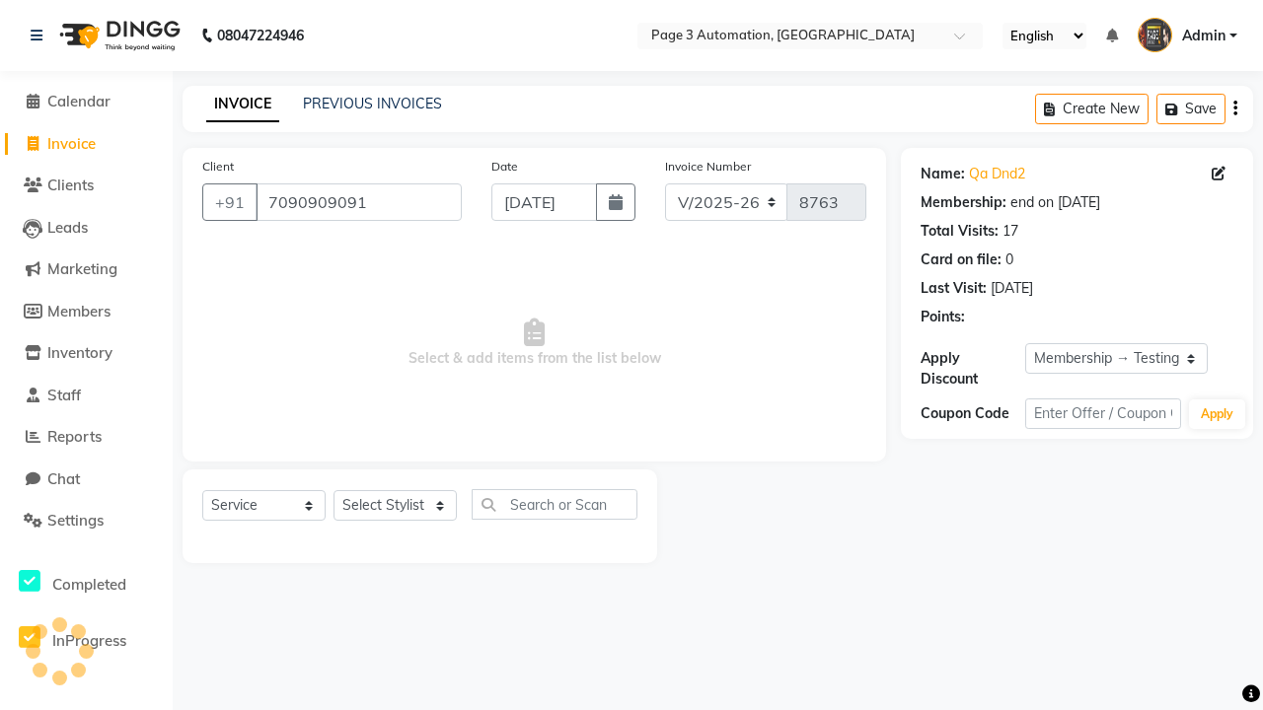
select select "0:"
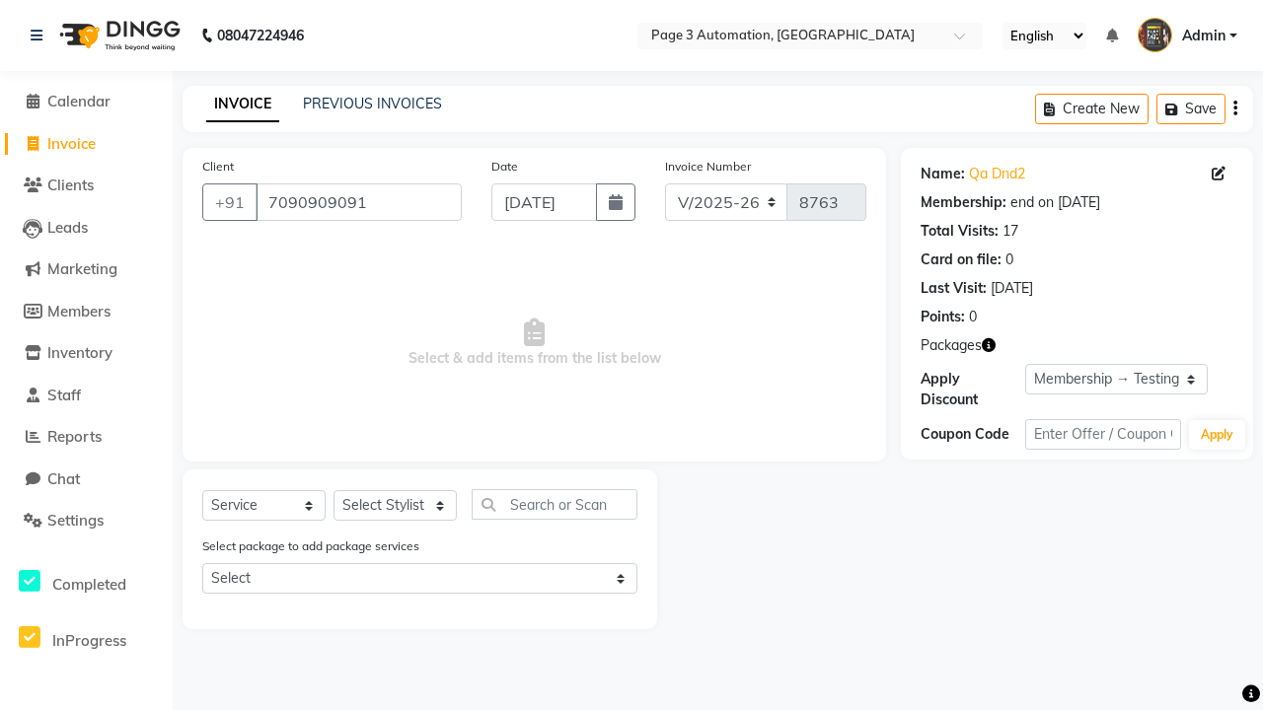
select select "77829"
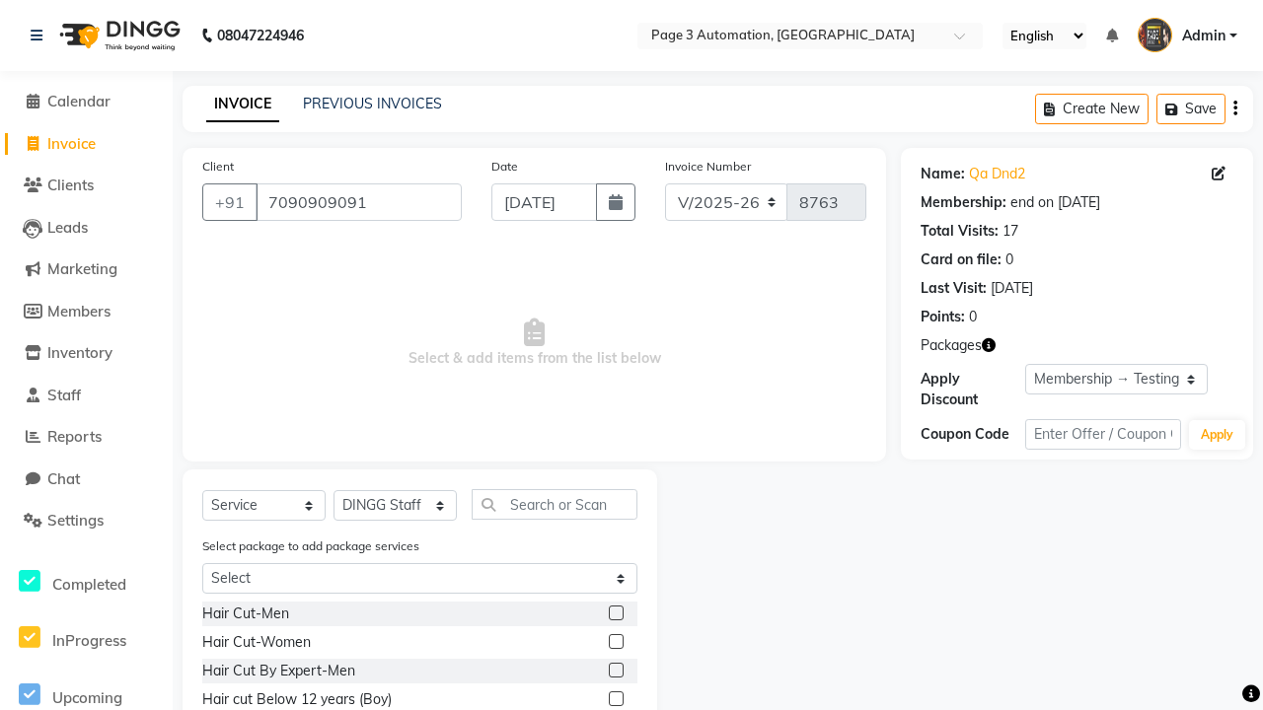
click at [615, 700] on label at bounding box center [616, 699] width 15 height 15
click at [615, 700] on input "checkbox" at bounding box center [615, 700] width 13 height 13
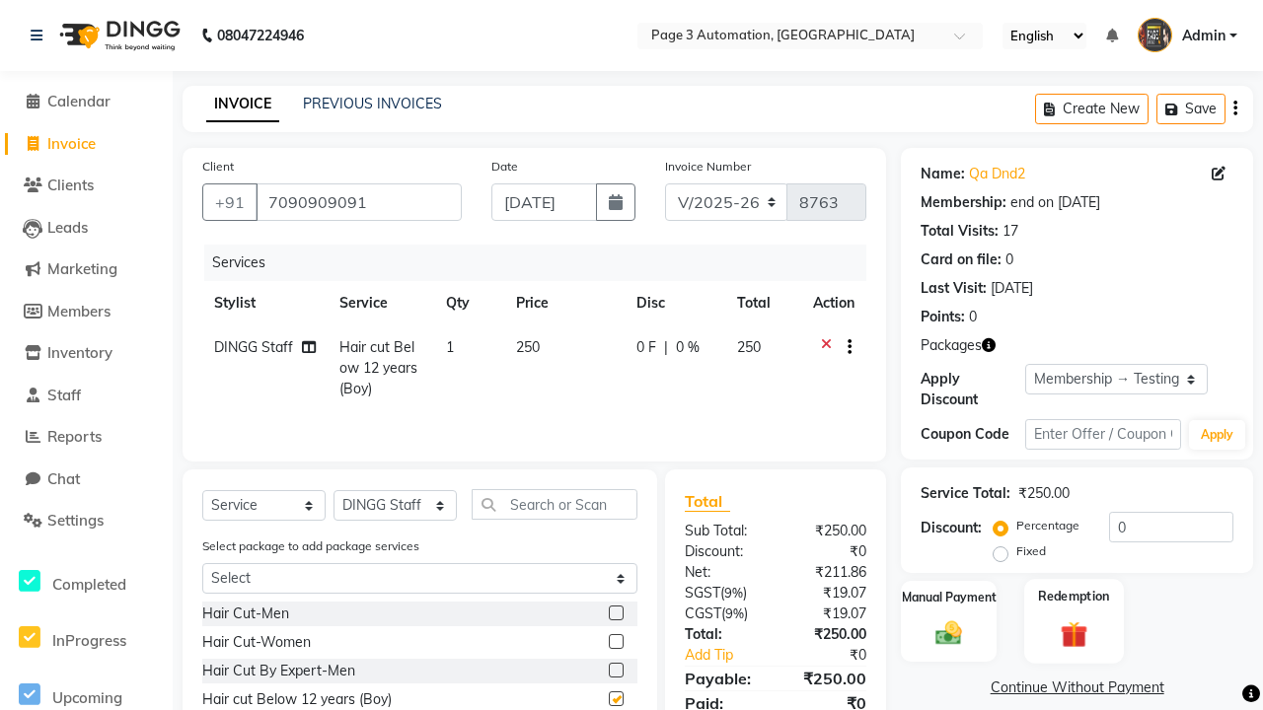
click at [1074, 597] on label "Redemption" at bounding box center [1073, 596] width 71 height 19
checkbox input "false"
click at [959, 707] on span "Package 3" at bounding box center [963, 718] width 68 height 23
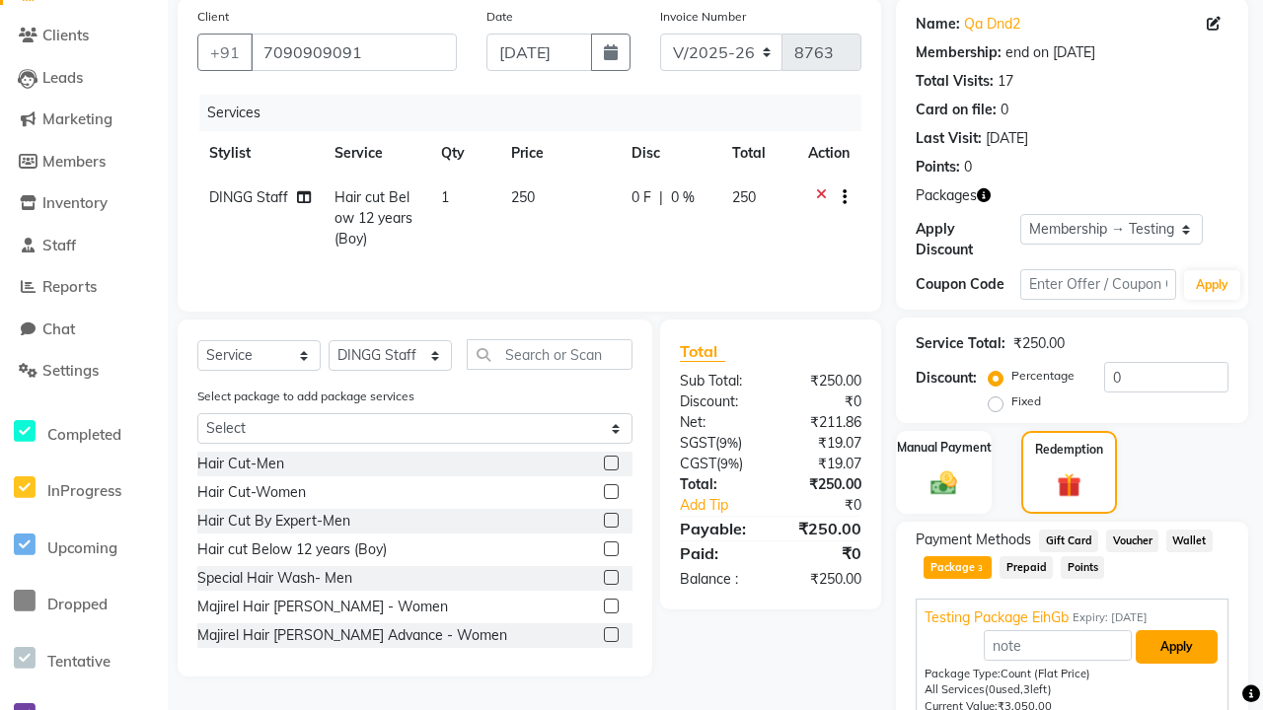
click at [1176, 646] on button "Apply" at bounding box center [1177, 648] width 82 height 34
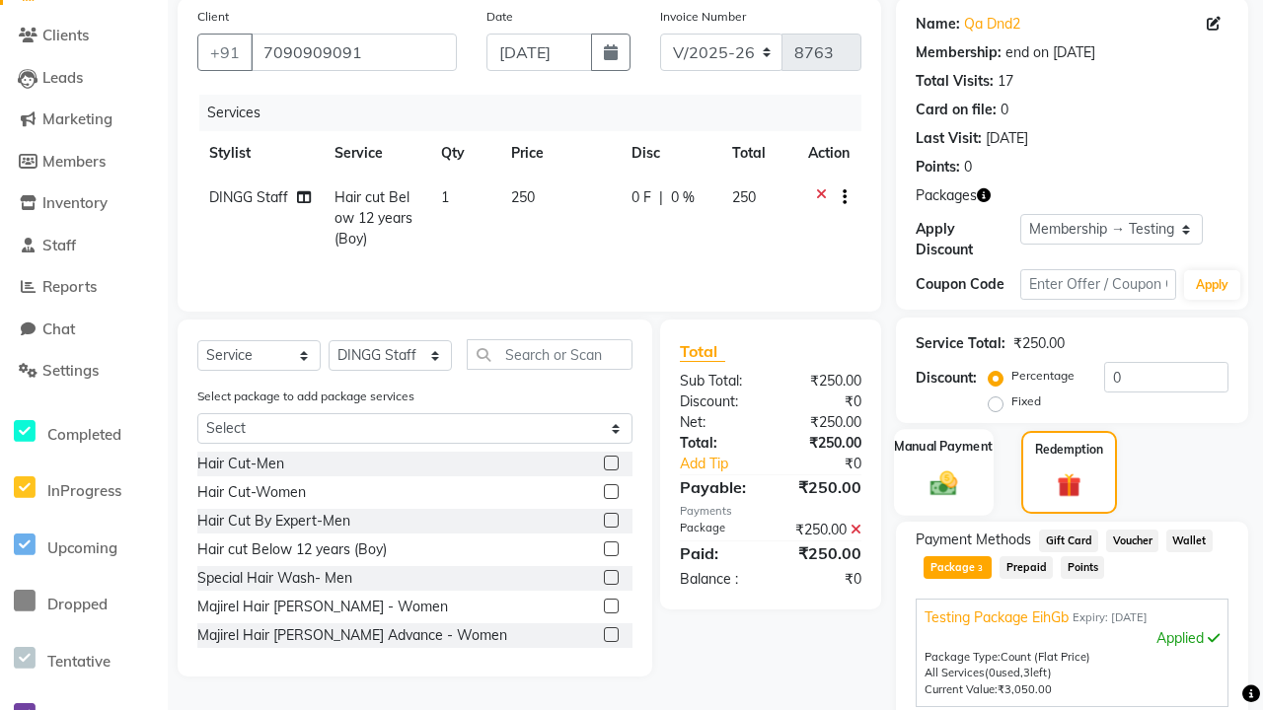
click at [943, 447] on label "Manual Payment" at bounding box center [944, 446] width 99 height 19
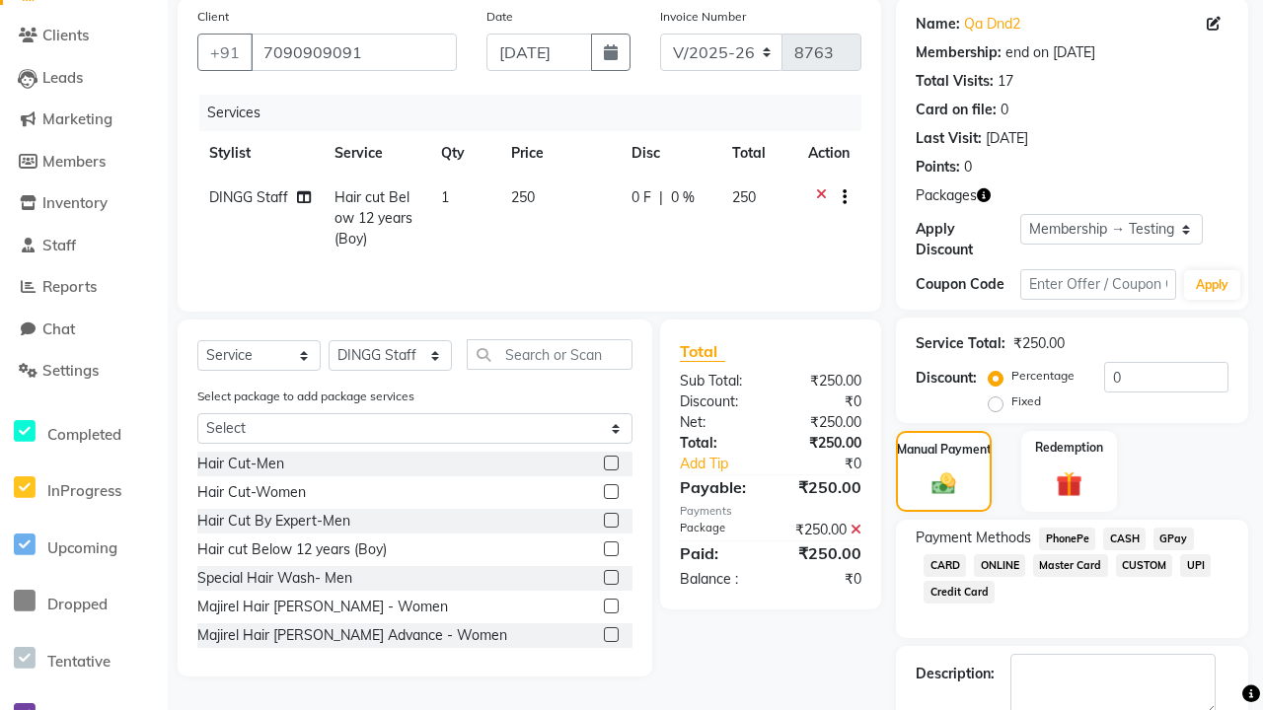
click at [1124, 539] on span "CASH" at bounding box center [1124, 539] width 42 height 23
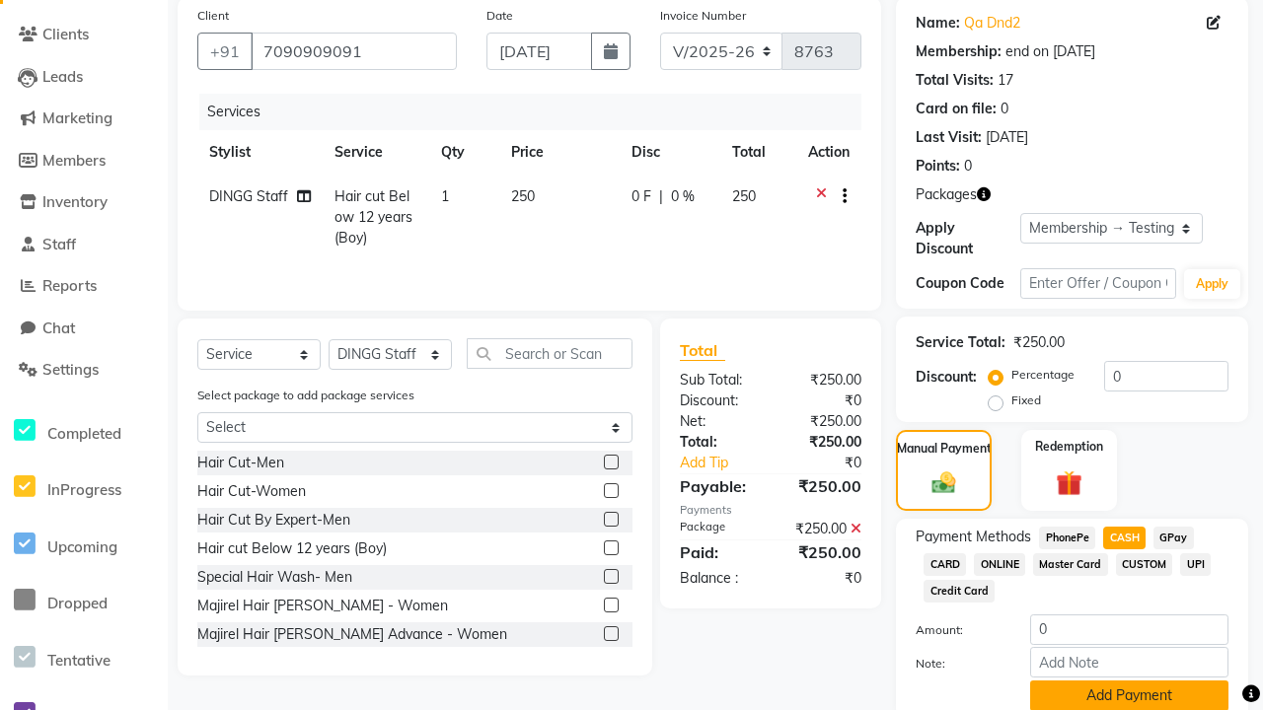
click at [1129, 695] on button "Add Payment" at bounding box center [1129, 696] width 198 height 31
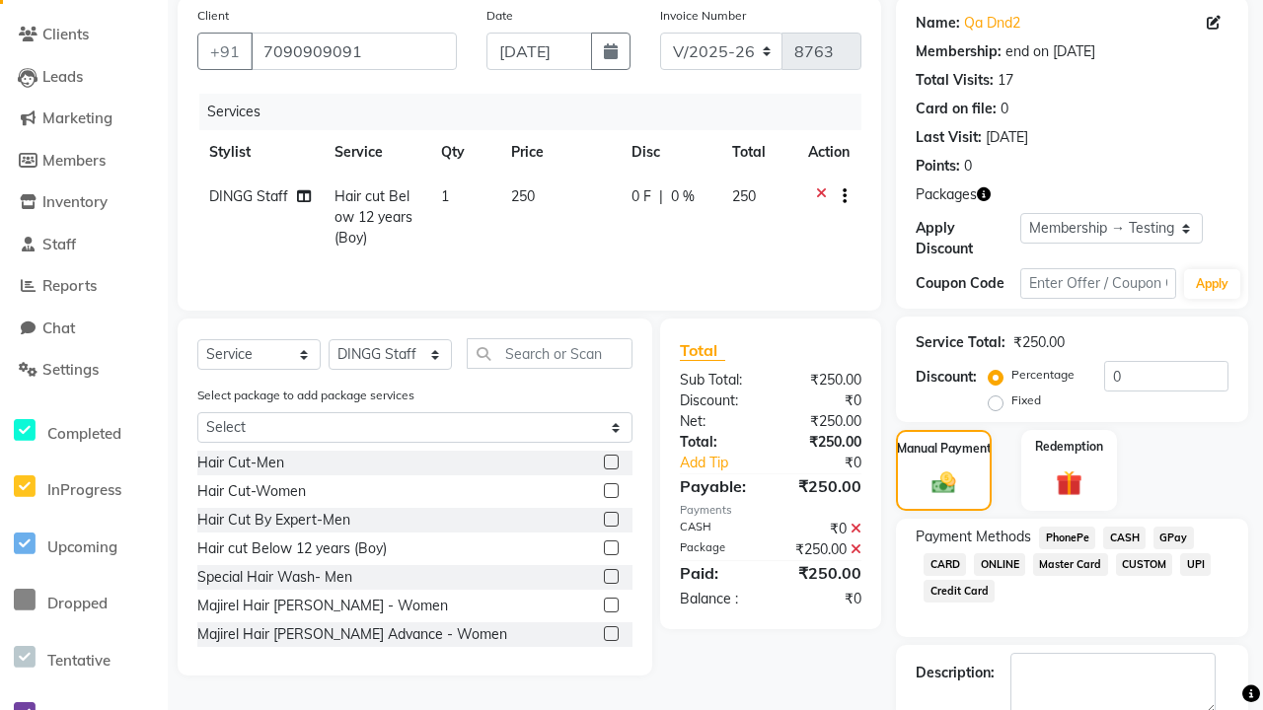
checkbox input "false"
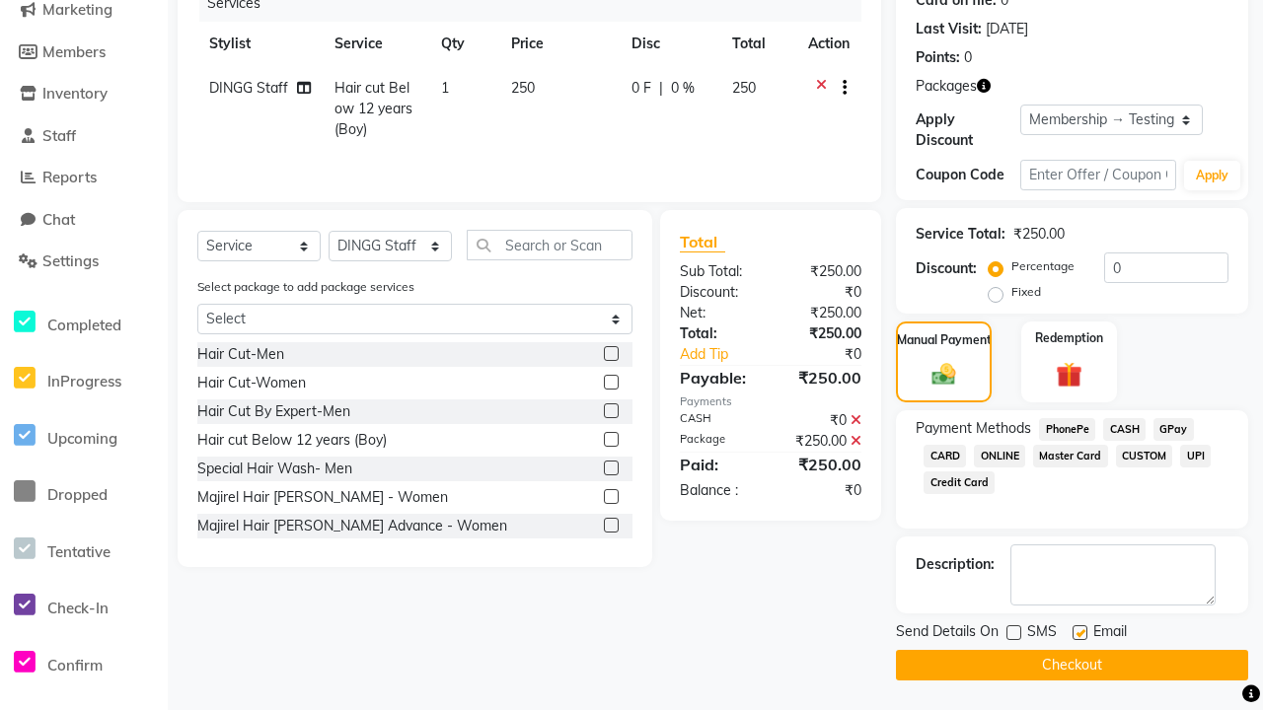
click at [1080, 633] on label at bounding box center [1080, 633] width 15 height 15
click at [1080, 633] on input "checkbox" at bounding box center [1079, 634] width 13 height 13
checkbox input "false"
click at [1072, 665] on button "Checkout" at bounding box center [1072, 665] width 352 height 31
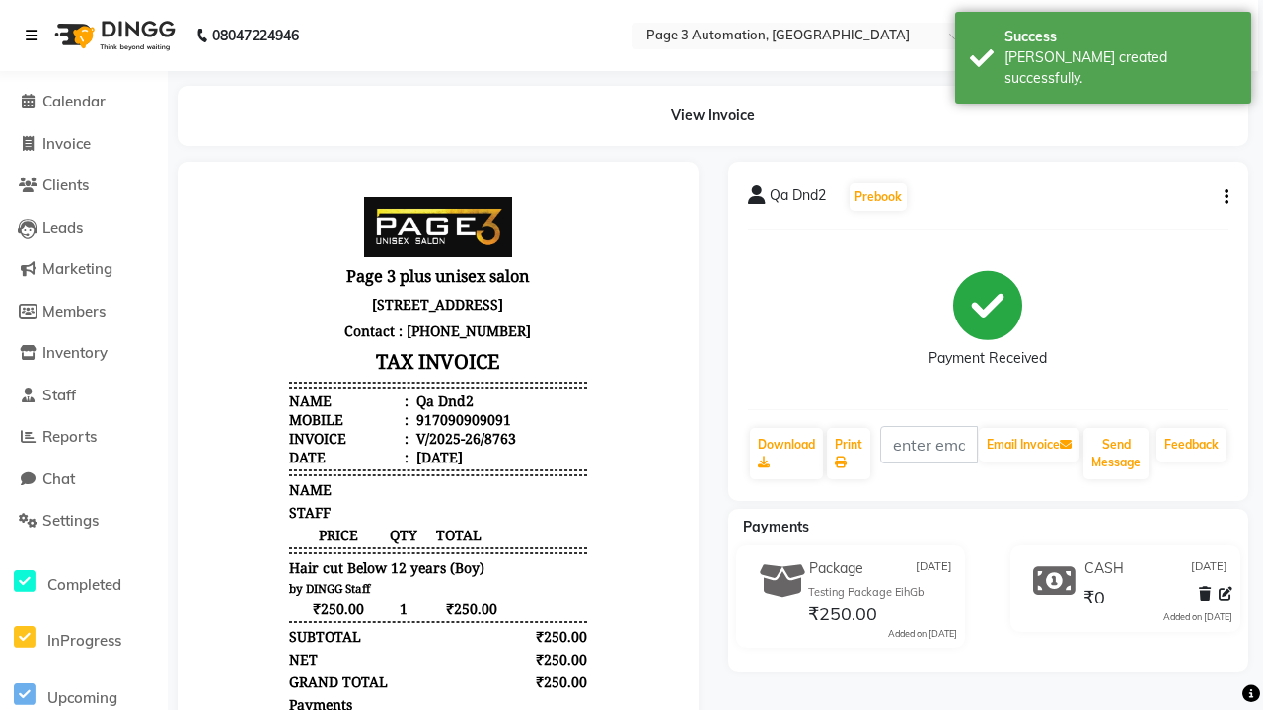
click at [1103, 50] on div "[PERSON_NAME] created successfully." at bounding box center [1121, 67] width 232 height 41
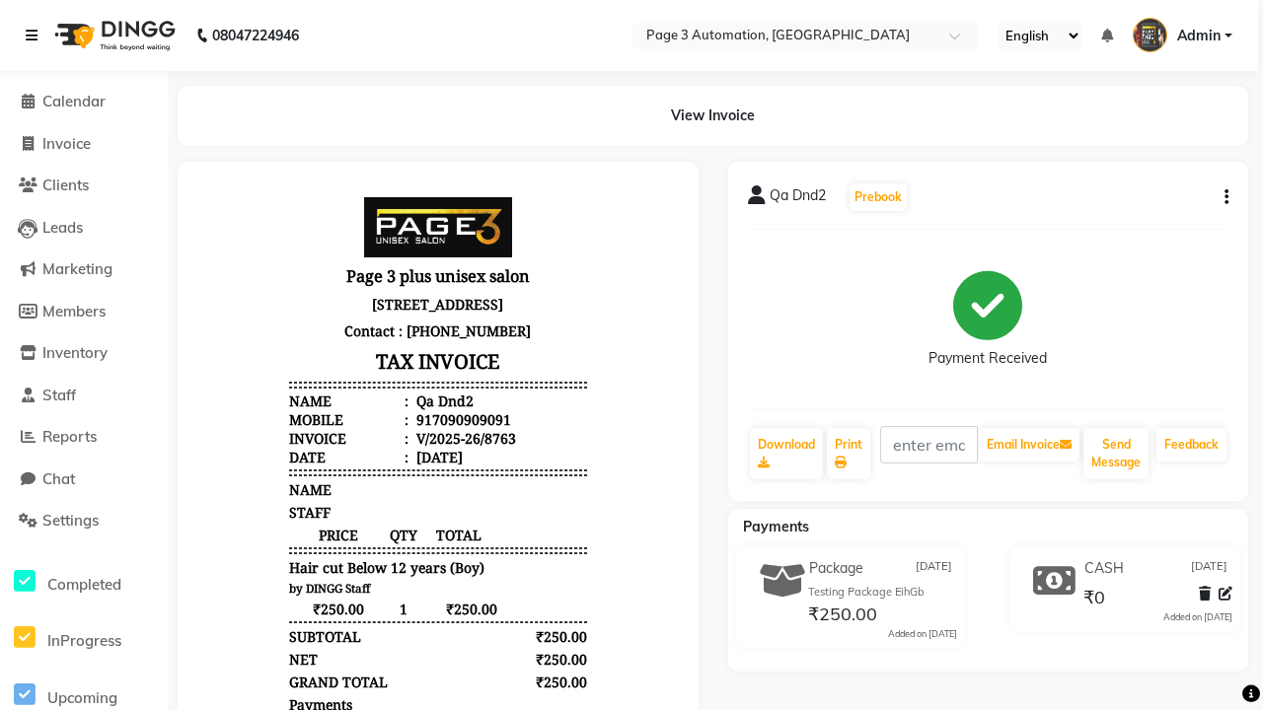
click at [36, 36] on icon at bounding box center [32, 36] width 12 height 14
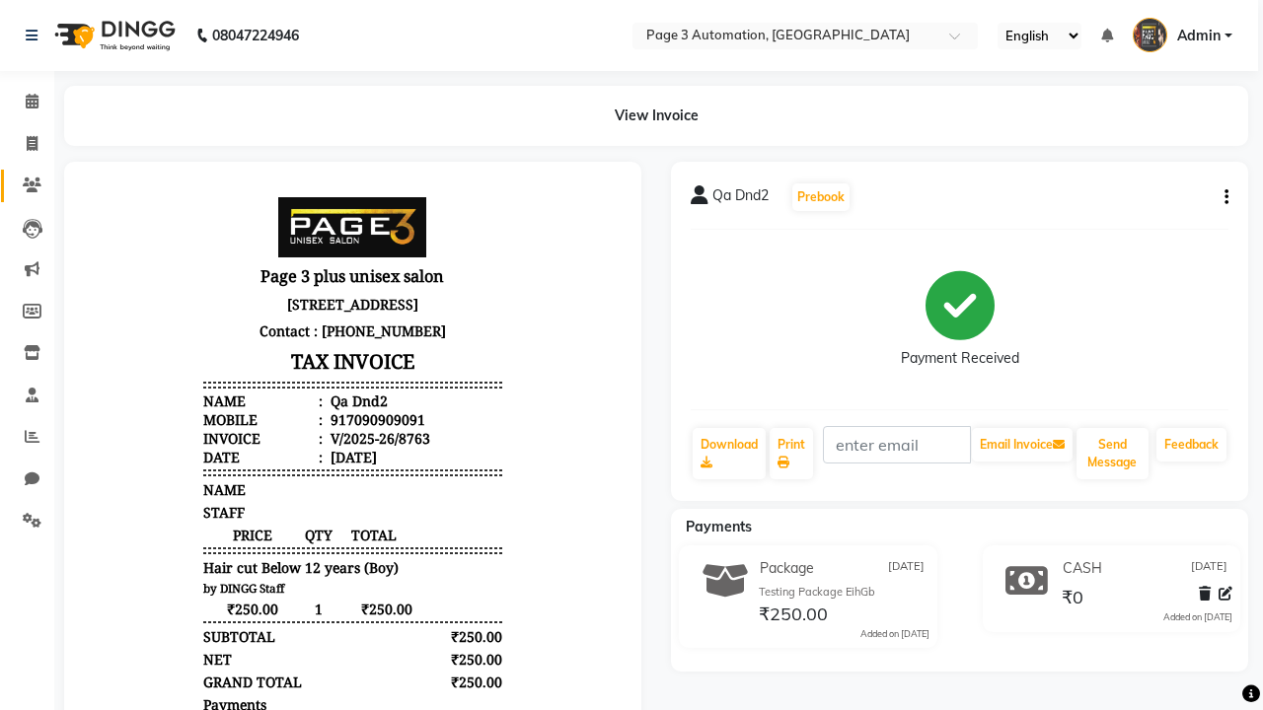
click at [25, 186] on icon at bounding box center [32, 185] width 19 height 15
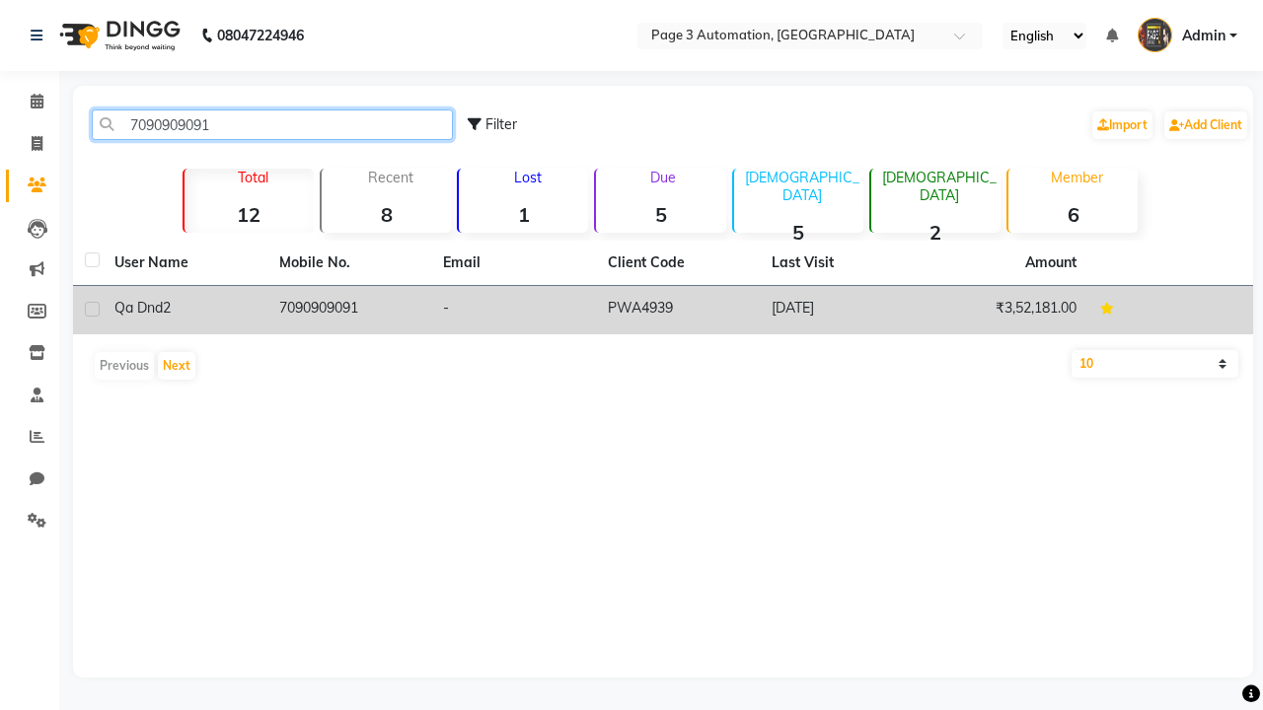
type input "7090909091"
click at [348, 310] on td "7090909091" at bounding box center [349, 310] width 165 height 48
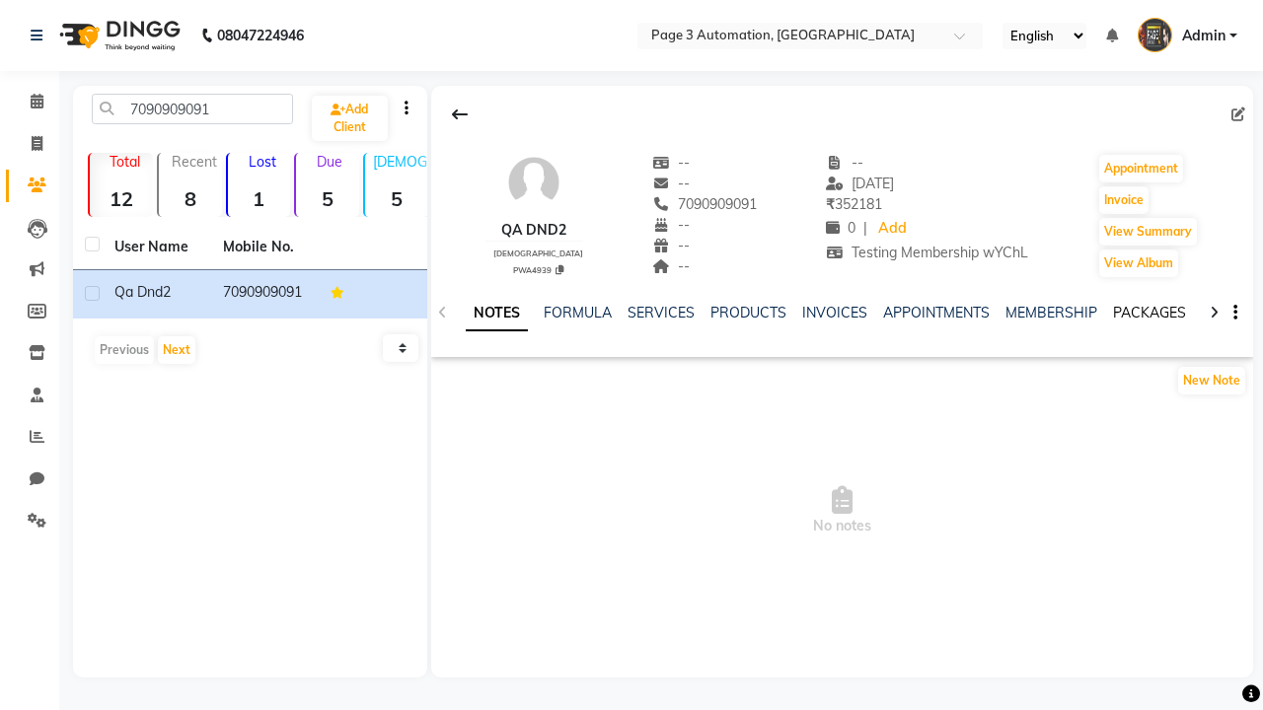
click at [1149, 313] on link "PACKAGES" at bounding box center [1149, 313] width 73 height 18
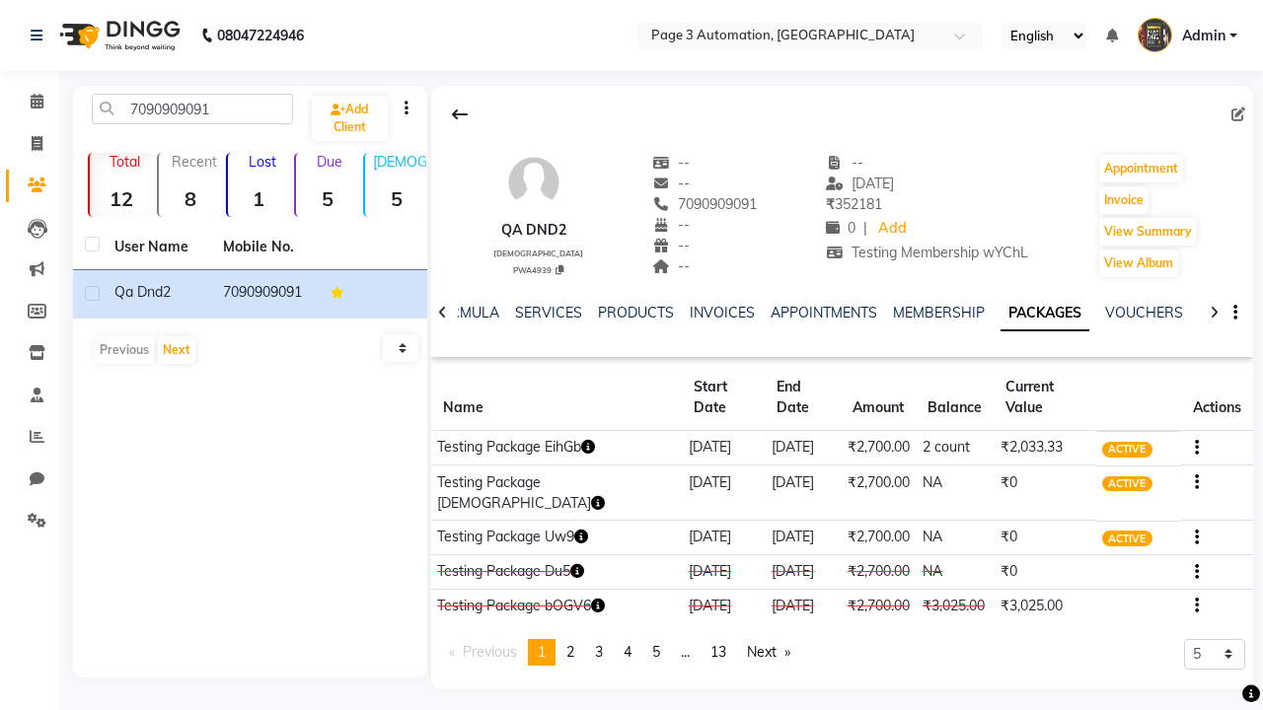
click at [1191, 437] on button "button" at bounding box center [1193, 447] width 12 height 21
click at [1099, 439] on div "Edit" at bounding box center [1099, 439] width 129 height 25
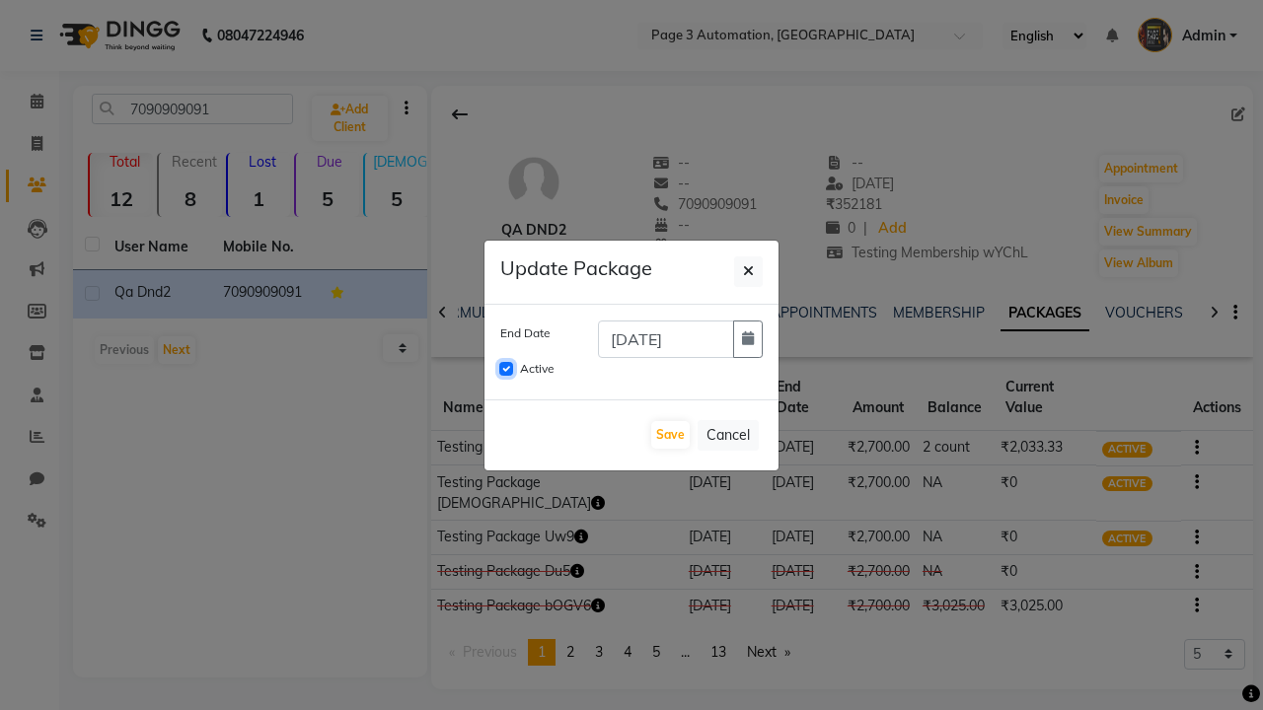
click at [506, 369] on input "Active" at bounding box center [506, 369] width 14 height 14
checkbox input "false"
click at [670, 435] on button "Save" at bounding box center [670, 435] width 38 height 28
checkbox input "false"
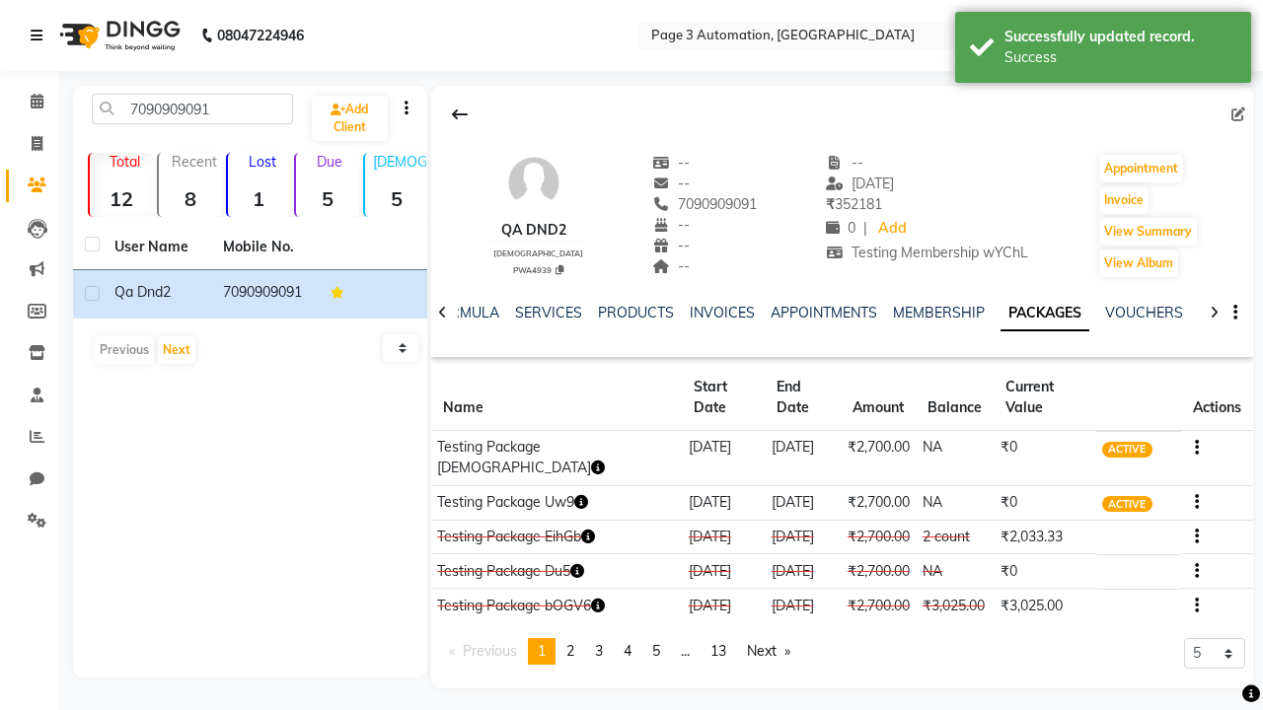
click at [1103, 50] on div "Success" at bounding box center [1121, 57] width 232 height 21
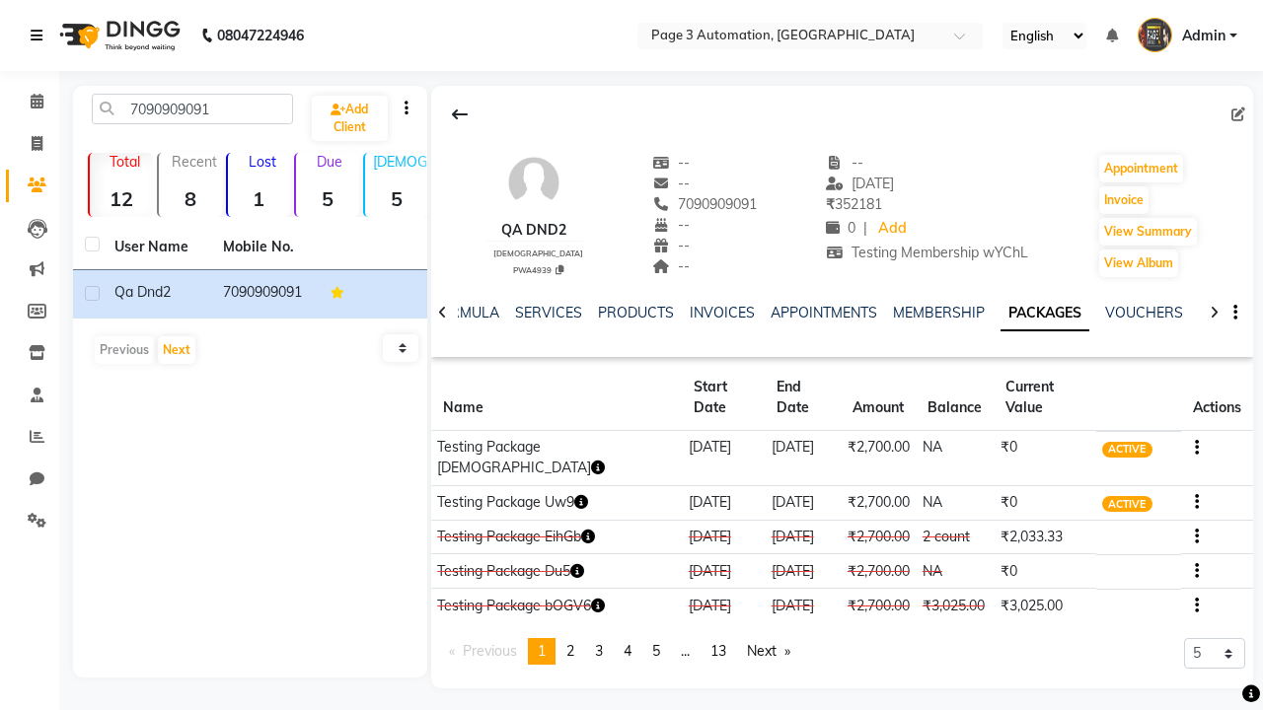
click at [40, 36] on icon at bounding box center [37, 36] width 12 height 14
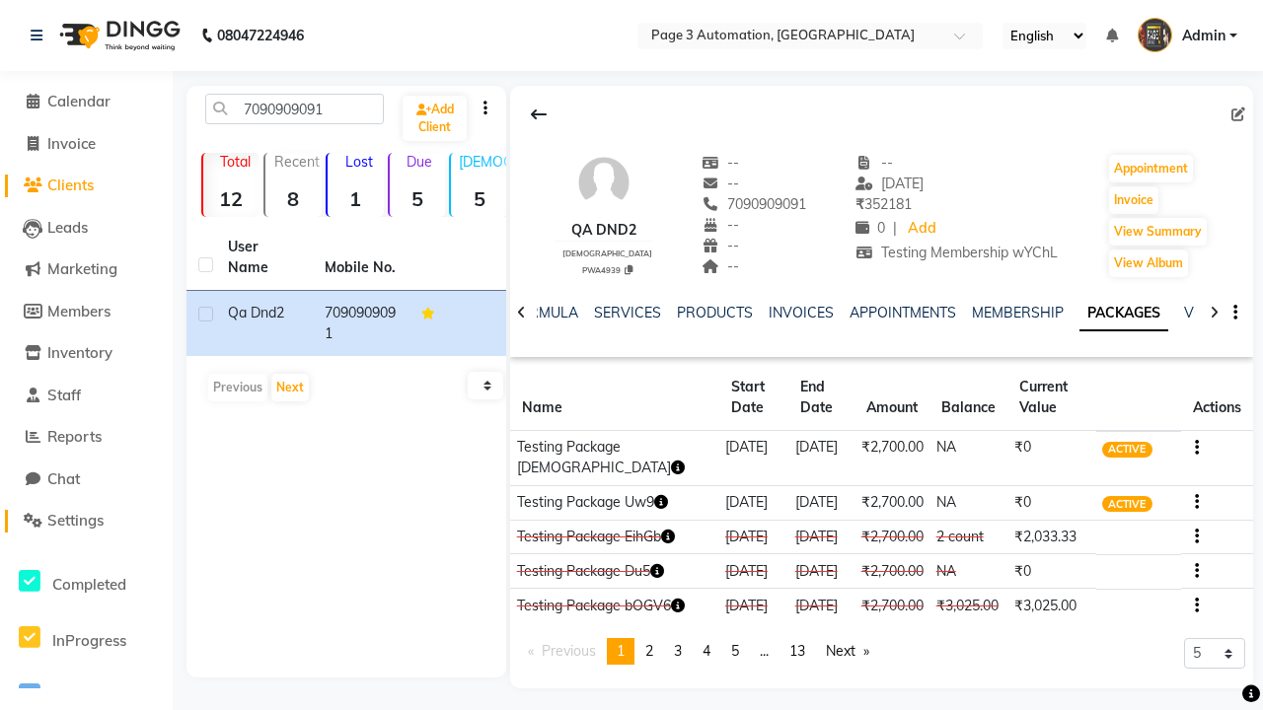
click at [86, 521] on span "Settings" at bounding box center [75, 520] width 56 height 19
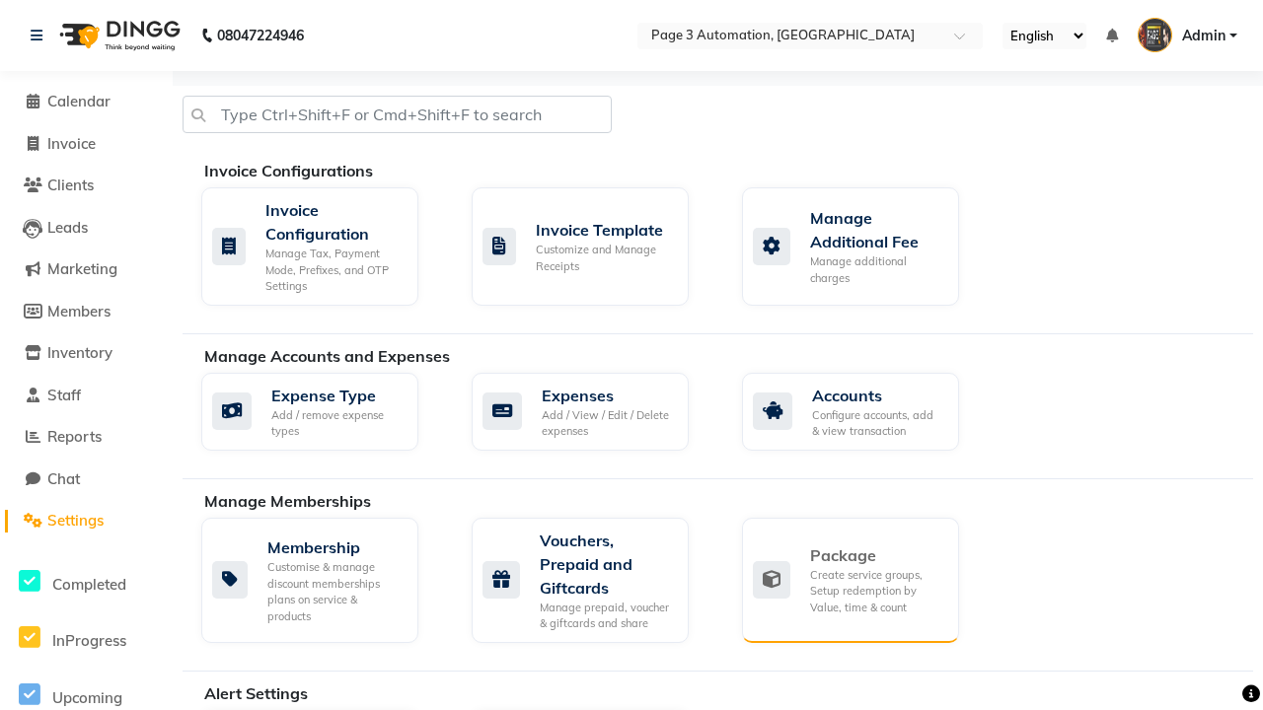
click at [876, 556] on div "Package" at bounding box center [876, 556] width 133 height 24
